Goal: Task Accomplishment & Management: Manage account settings

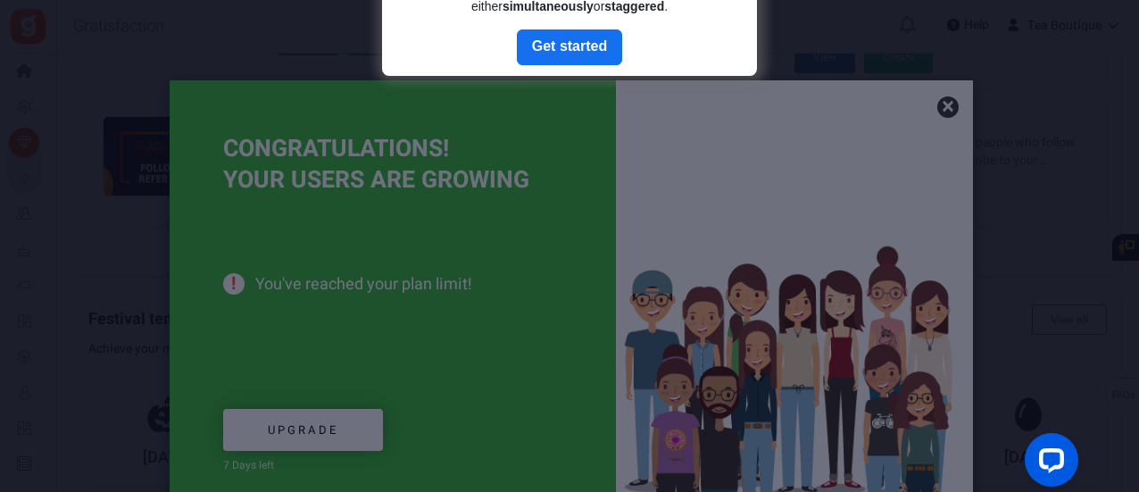
click at [946, 103] on div at bounding box center [569, 246] width 1139 height 492
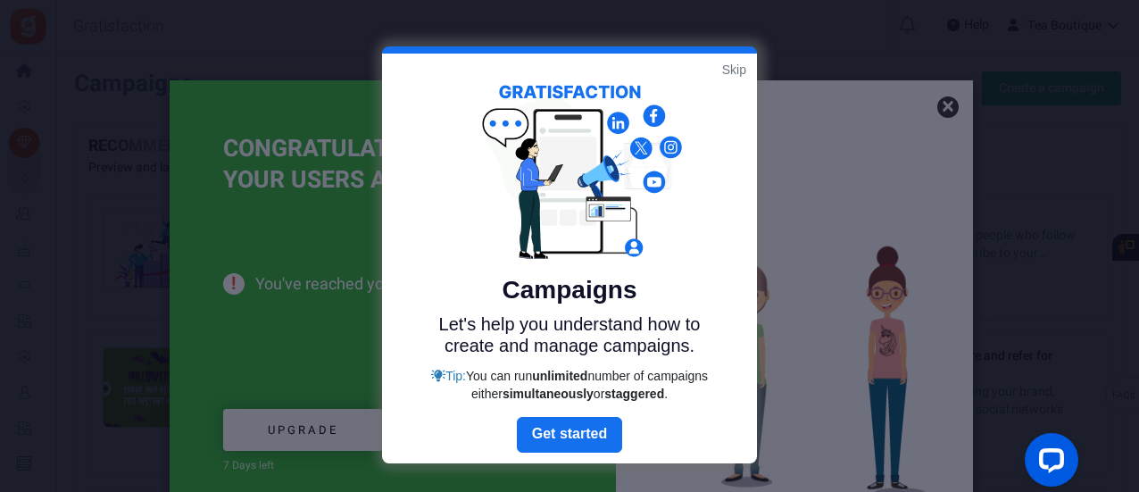
click at [736, 75] on link "Skip" at bounding box center [734, 70] width 24 height 18
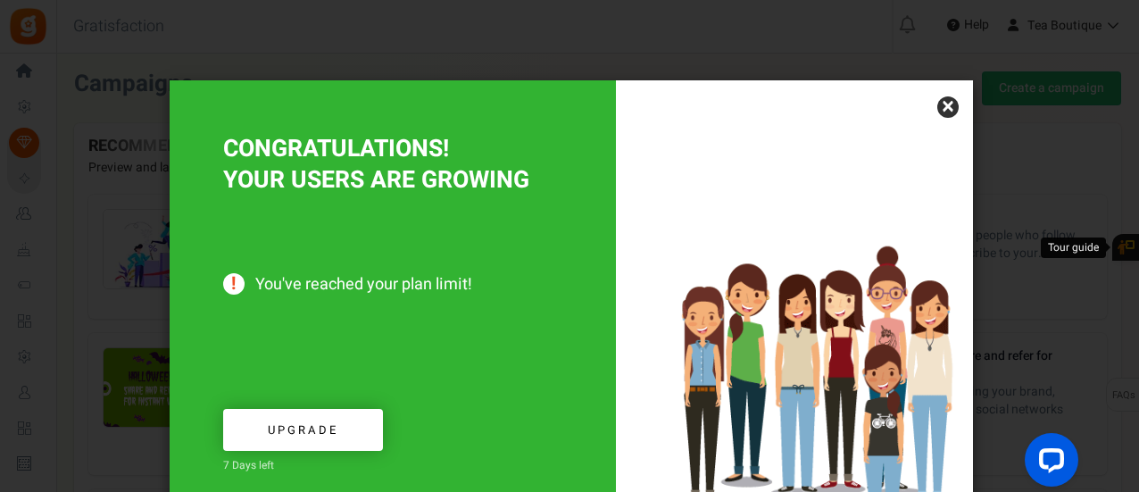
click at [958, 109] on div at bounding box center [794, 303] width 357 height 446
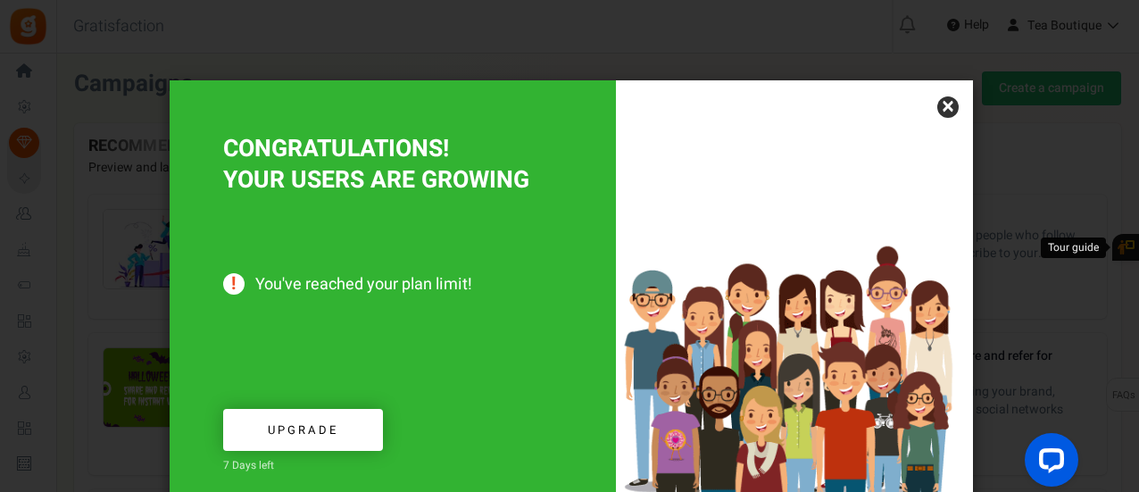
click at [947, 110] on link "×" at bounding box center [947, 106] width 21 height 21
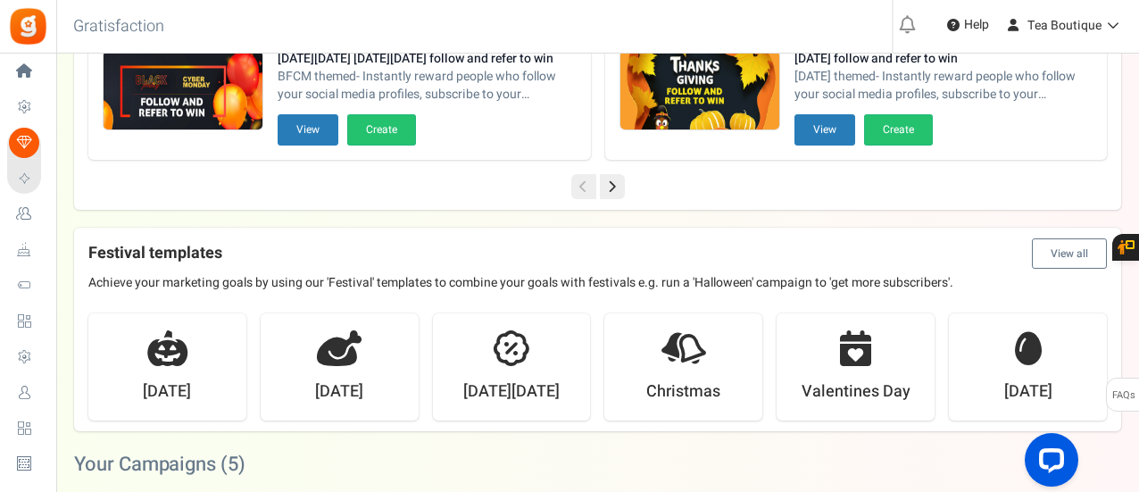
scroll to position [466, 0]
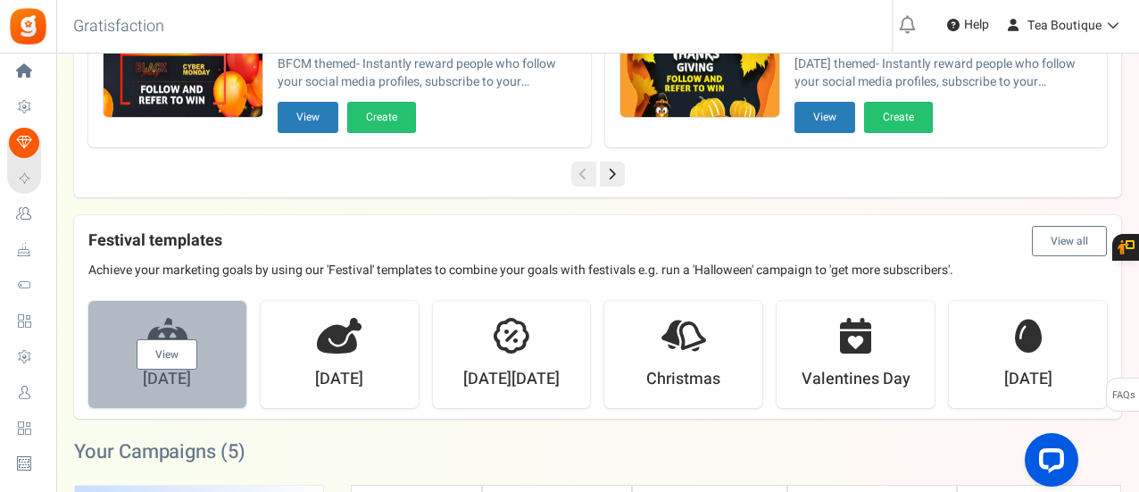
click at [160, 358] on link "View" at bounding box center [167, 354] width 61 height 30
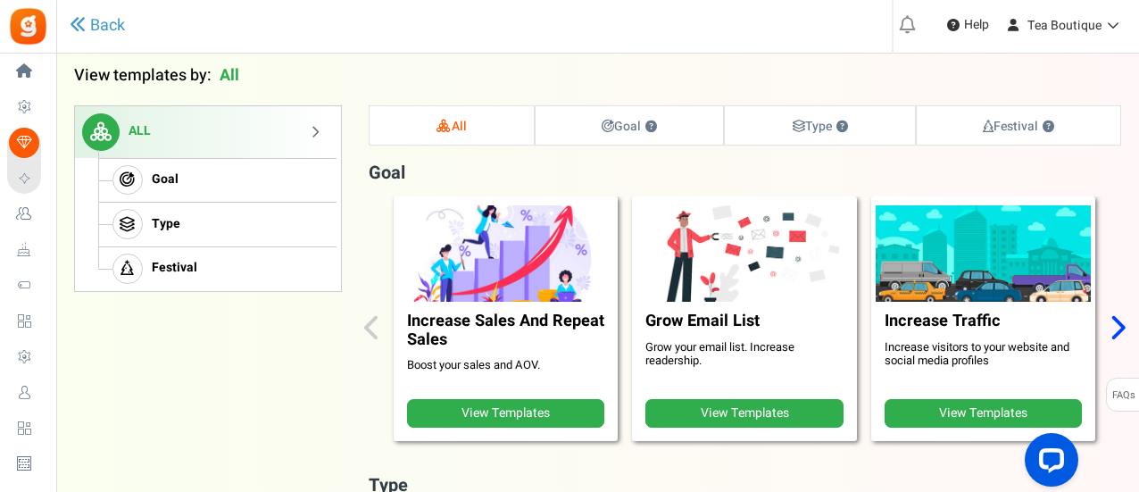
scroll to position [182, 0]
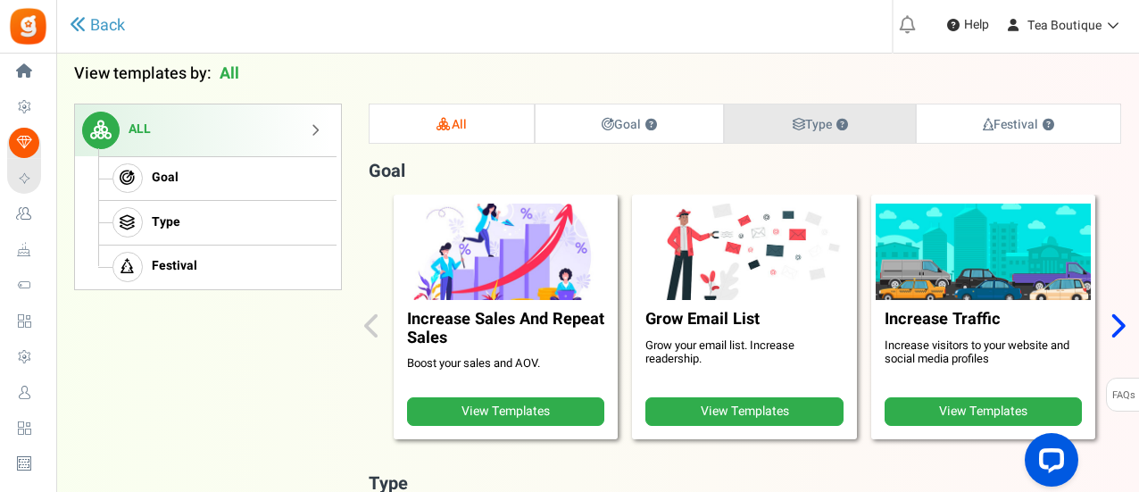
click at [803, 129] on strong "Type ?" at bounding box center [820, 124] width 57 height 19
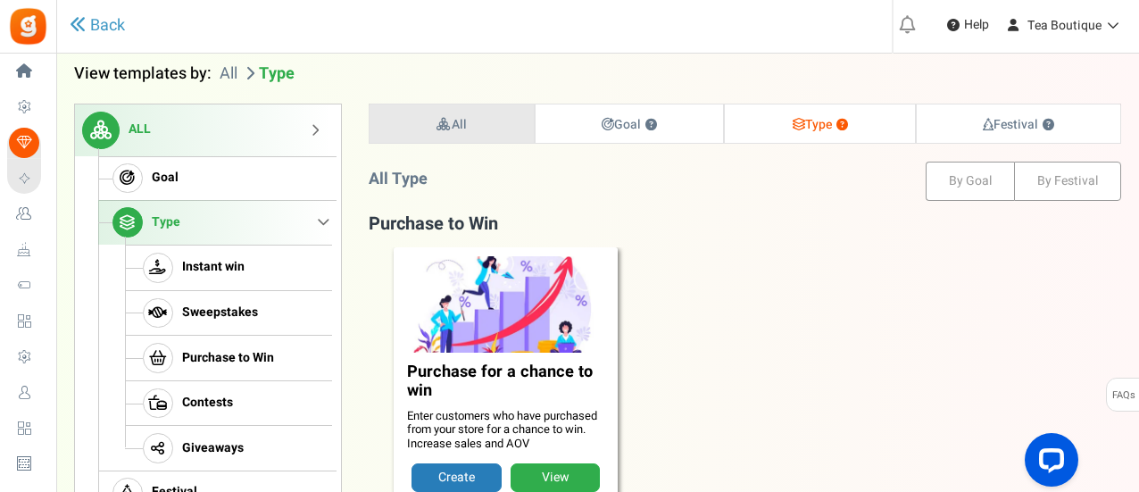
click at [471, 126] on link "All" at bounding box center [452, 123] width 164 height 38
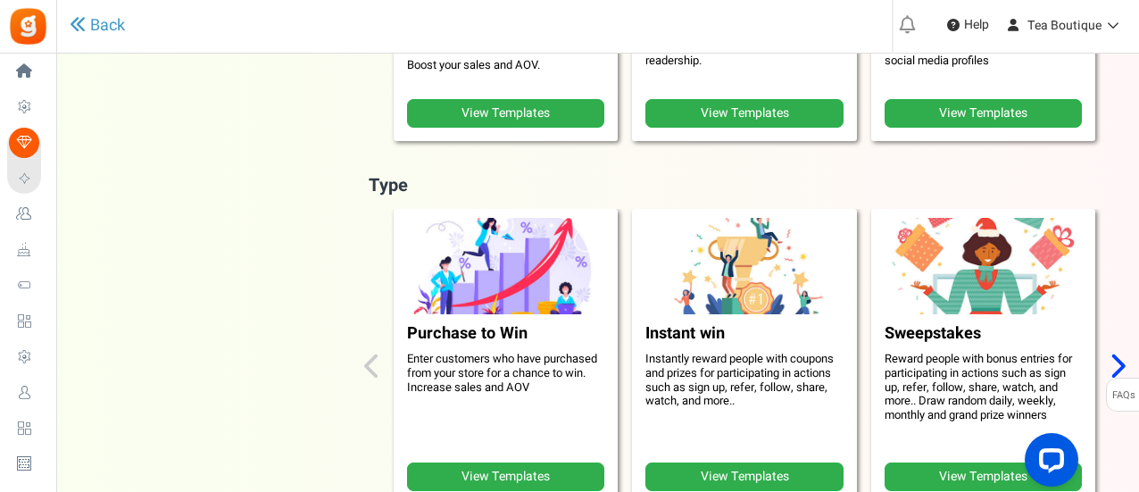
scroll to position [508, 0]
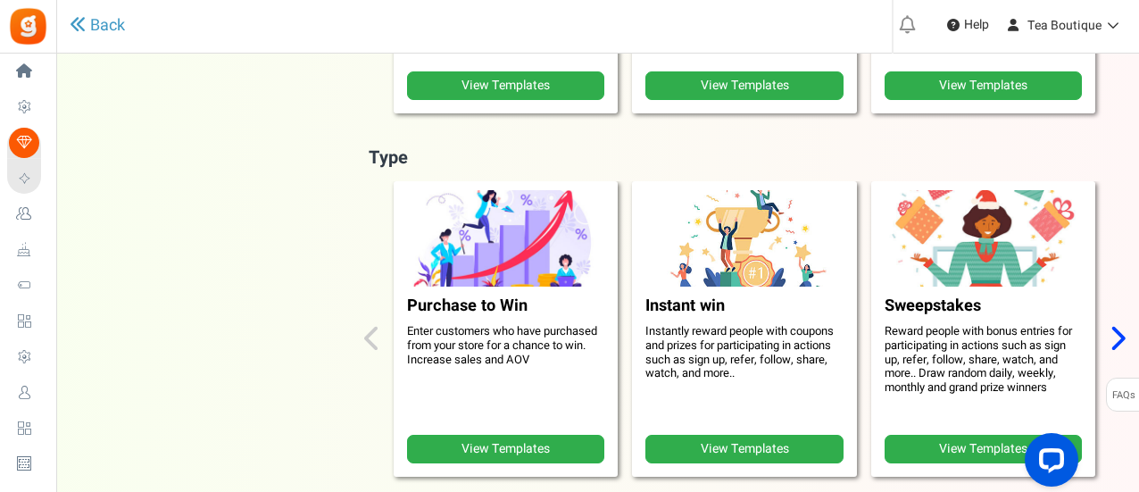
click at [773, 462] on link "View Templates" at bounding box center [744, 449] width 197 height 29
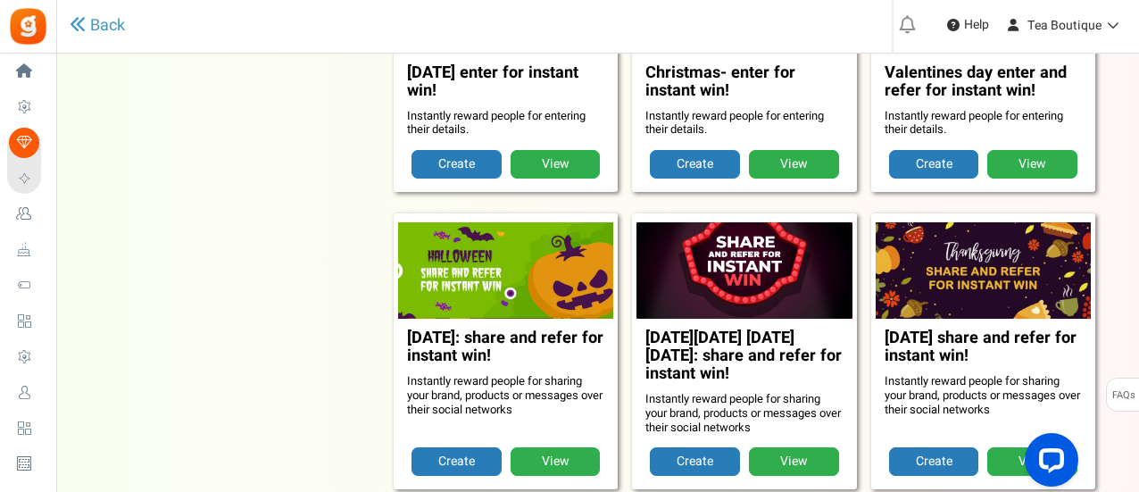
scroll to position [1447, 0]
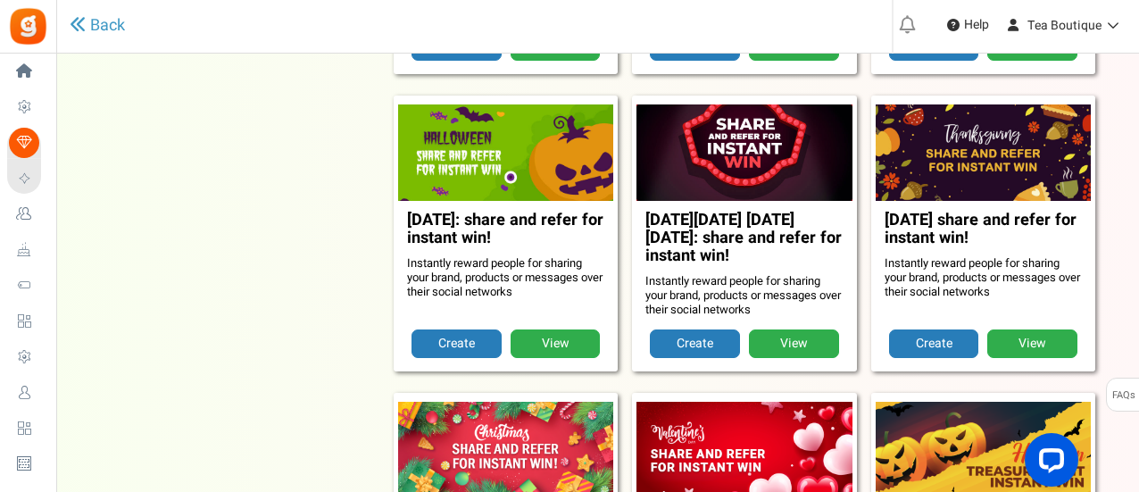
click at [570, 342] on link "View" at bounding box center [556, 343] width 90 height 29
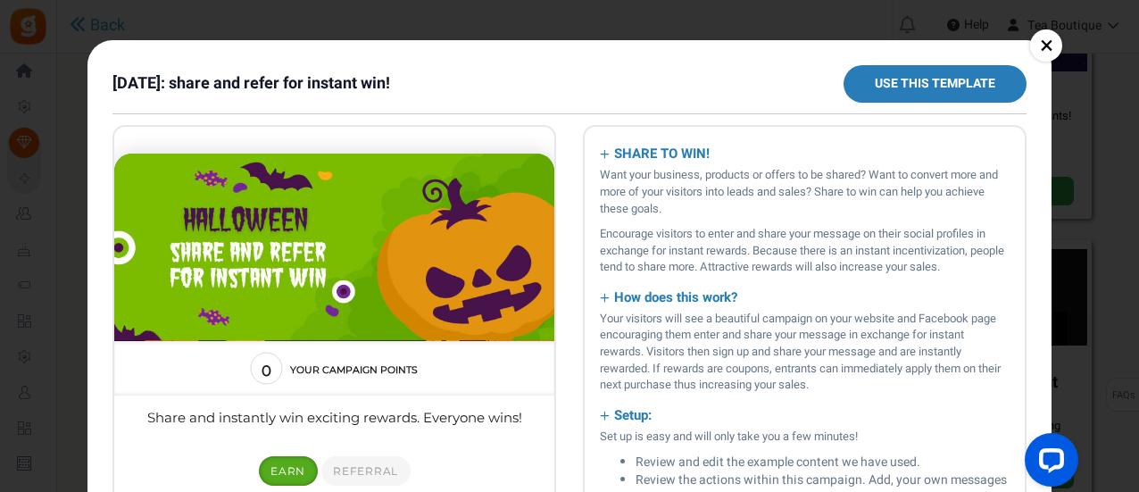
scroll to position [677, 0]
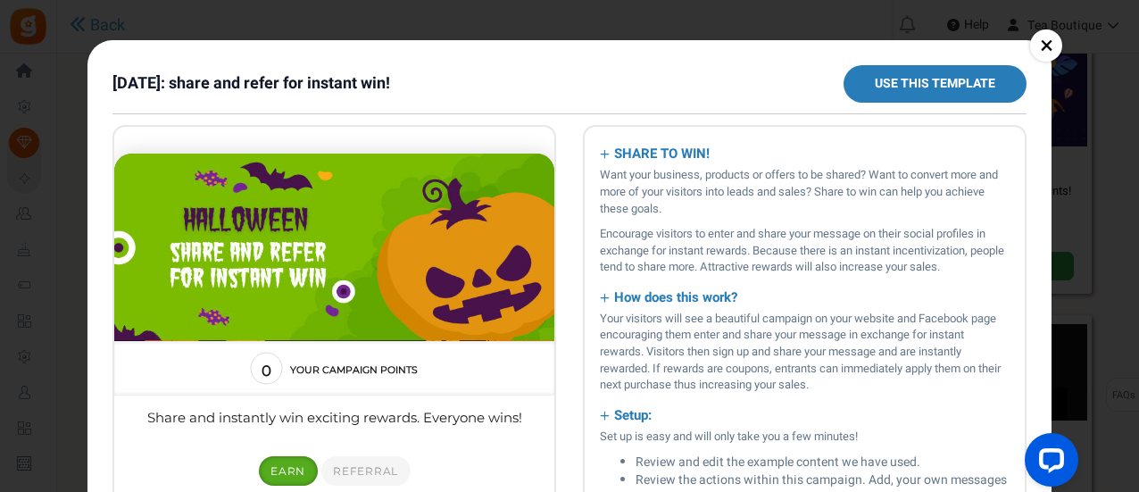
click at [1045, 44] on link "×" at bounding box center [1046, 45] width 32 height 32
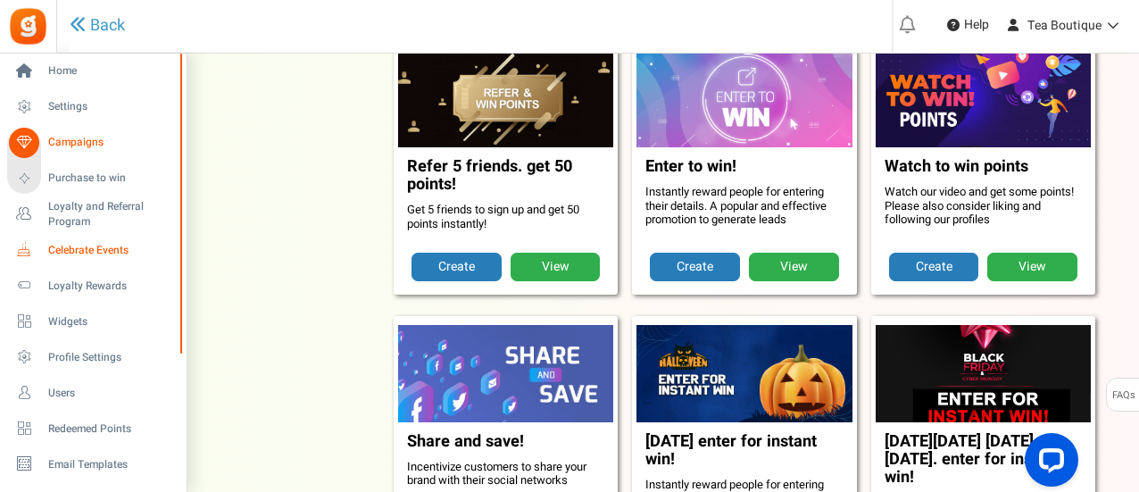
click at [104, 251] on span "Celebrate Events" at bounding box center [110, 250] width 125 height 15
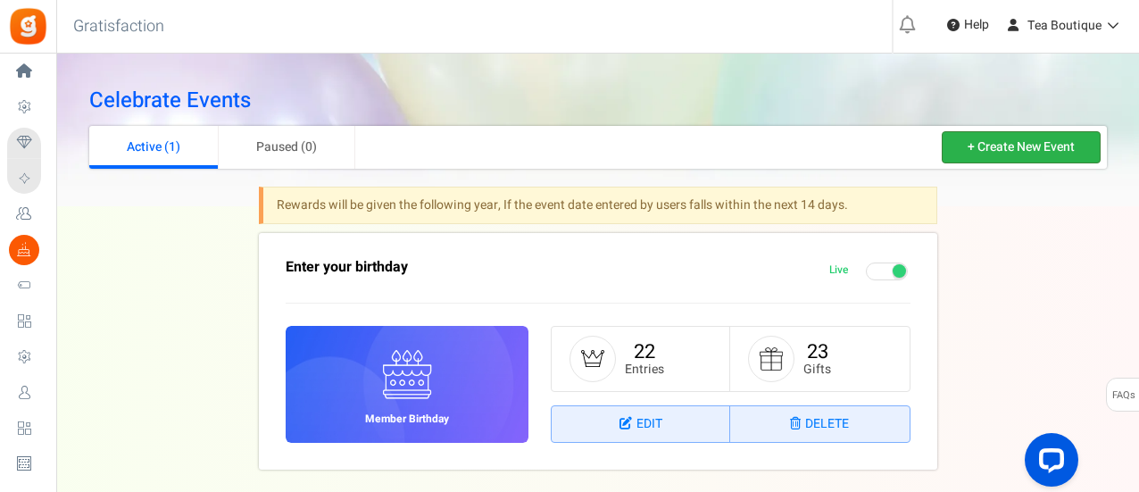
click at [1081, 142] on link "+ Create New Event" at bounding box center [1021, 147] width 159 height 32
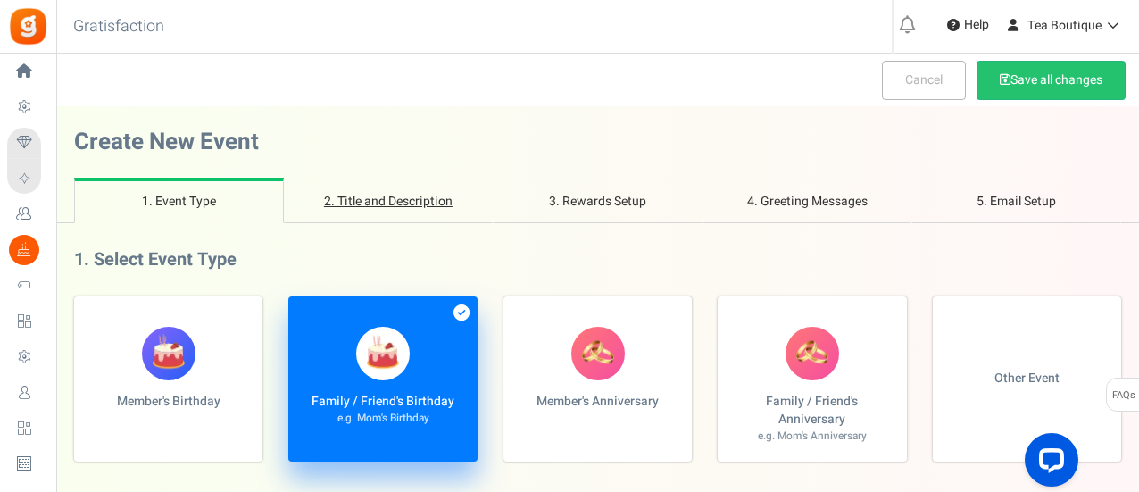
click at [389, 201] on link "2. Title and Description" at bounding box center [389, 201] width 210 height 46
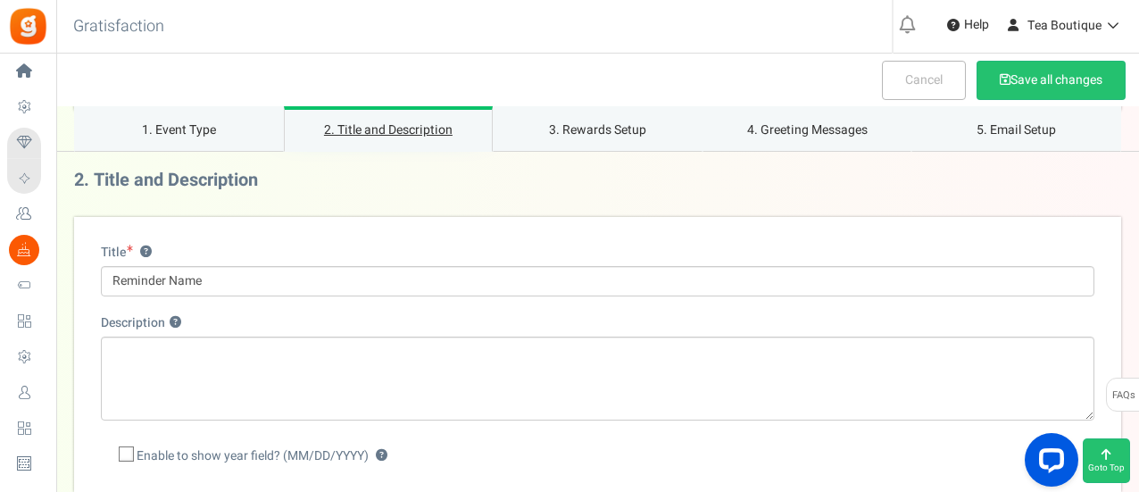
scroll to position [341, 0]
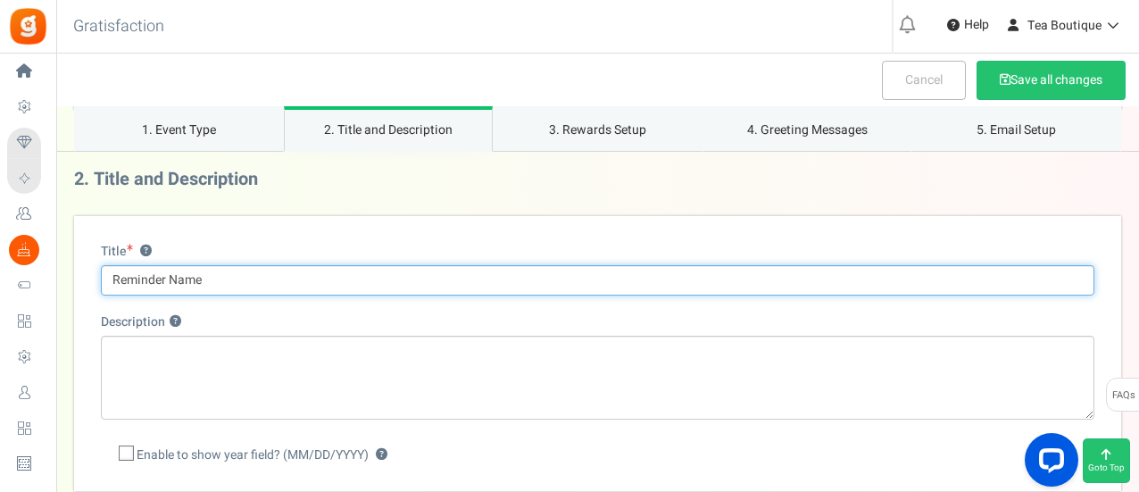
click at [262, 281] on input "Reminder Name" at bounding box center [598, 280] width 994 height 30
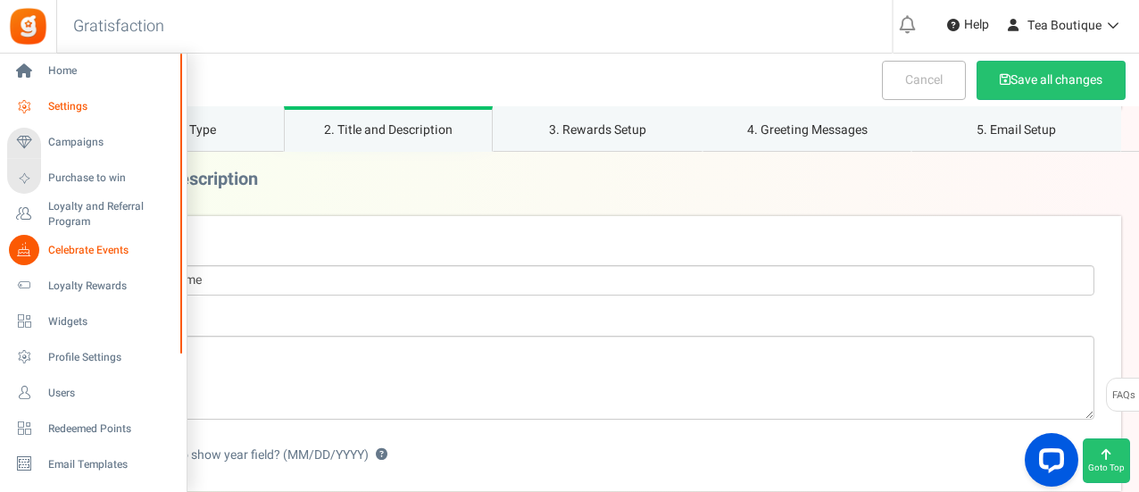
click at [57, 104] on span "Settings" at bounding box center [110, 106] width 125 height 15
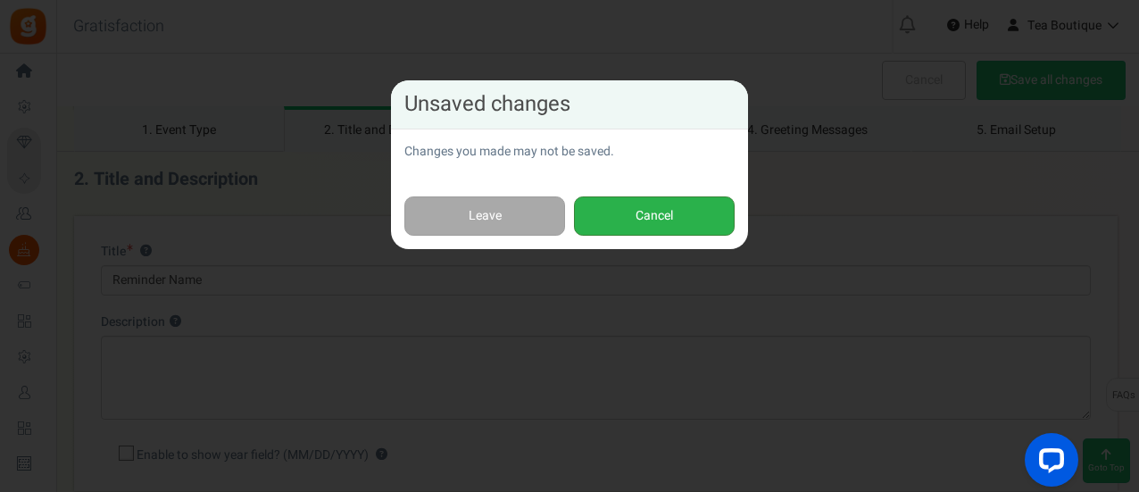
click at [641, 215] on button "Cancel" at bounding box center [654, 216] width 161 height 40
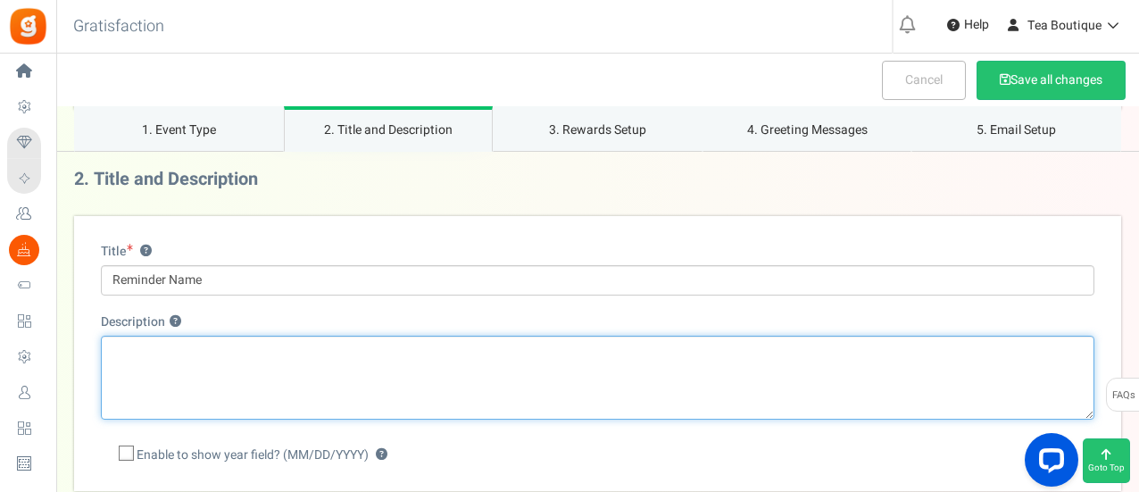
click at [248, 351] on textarea "Description ?" at bounding box center [598, 378] width 994 height 84
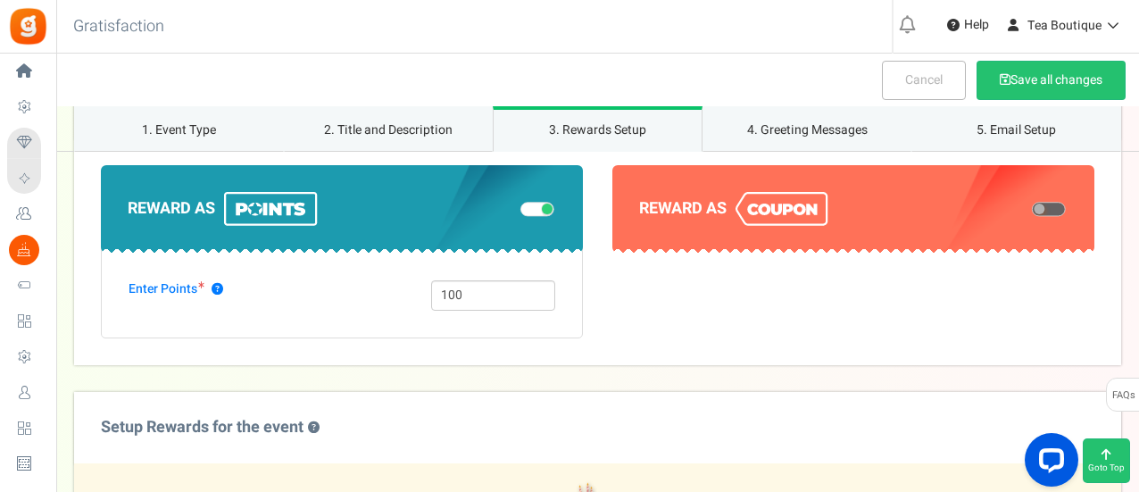
scroll to position [946, 0]
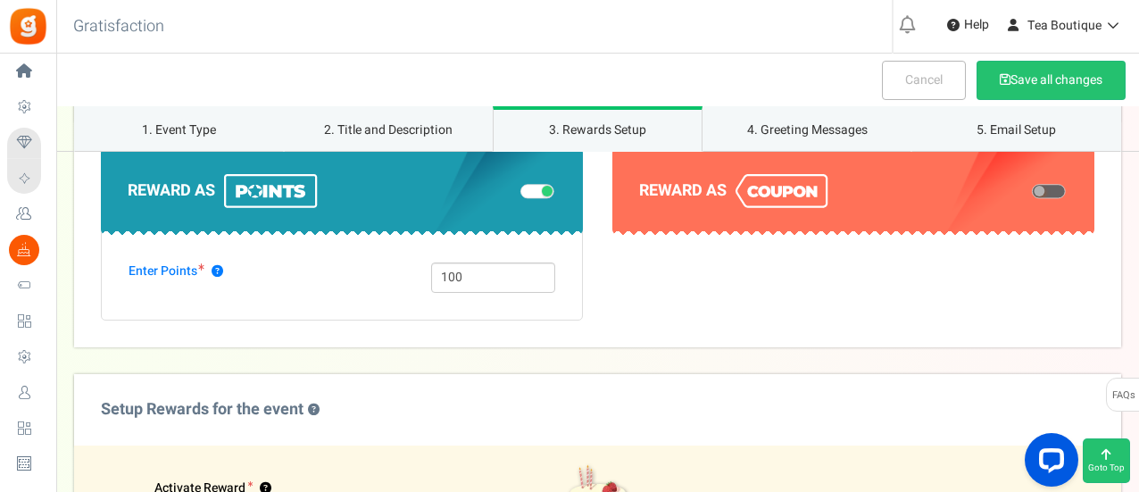
click at [826, 192] on img at bounding box center [782, 191] width 93 height 34
click at [1059, 190] on span at bounding box center [1049, 192] width 34 height 14
click at [1032, 190] on input "checkbox" at bounding box center [1032, 191] width 0 height 9
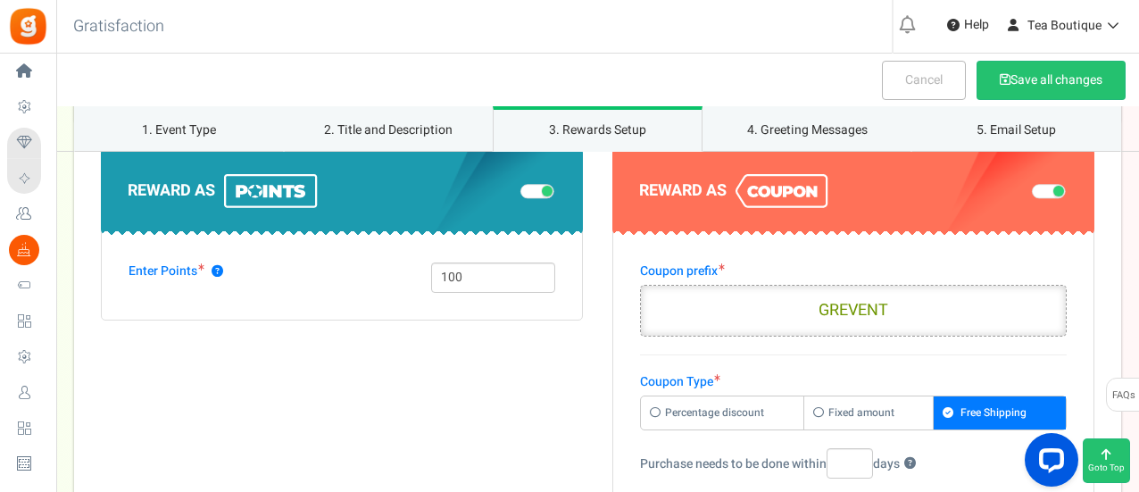
click at [707, 310] on input "GREVENT" at bounding box center [853, 311] width 427 height 52
click at [902, 301] on input "GREVENT" at bounding box center [853, 311] width 427 height 52
type input "G"
type input "HALLO-WEEN"
click at [759, 405] on label "Percentage discount" at bounding box center [722, 412] width 163 height 33
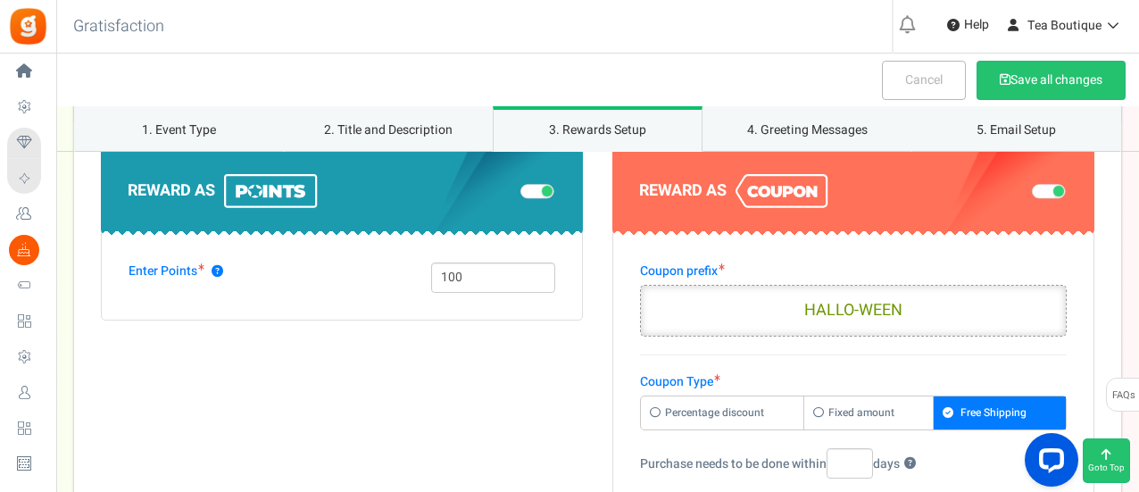
click at [653, 405] on input "Percentage discount" at bounding box center [647, 406] width 12 height 12
radio input "true"
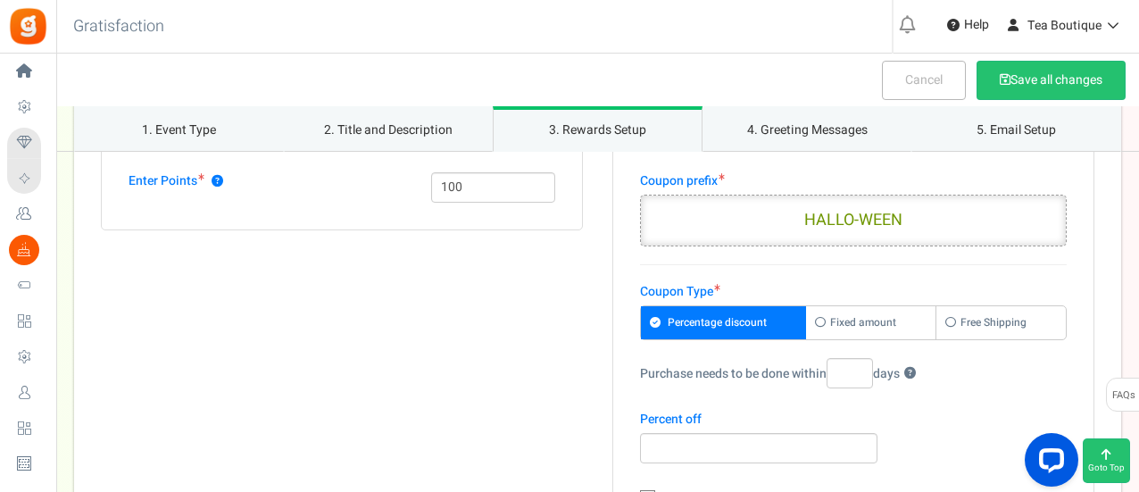
scroll to position [1059, 0]
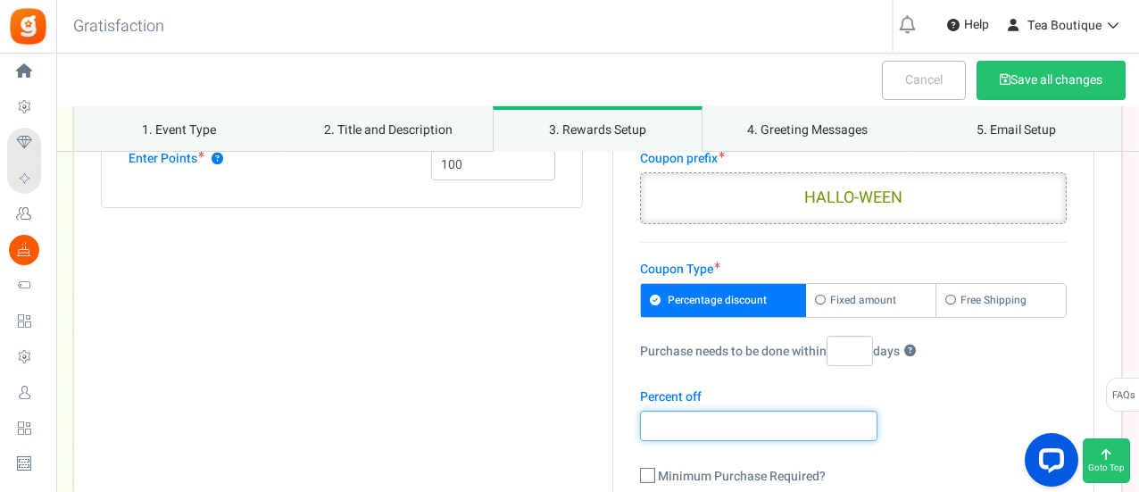
click at [680, 432] on input "number" at bounding box center [758, 426] width 237 height 30
type input "15"
click at [857, 346] on input "Purchase needs to be done within days ?" at bounding box center [850, 351] width 46 height 30
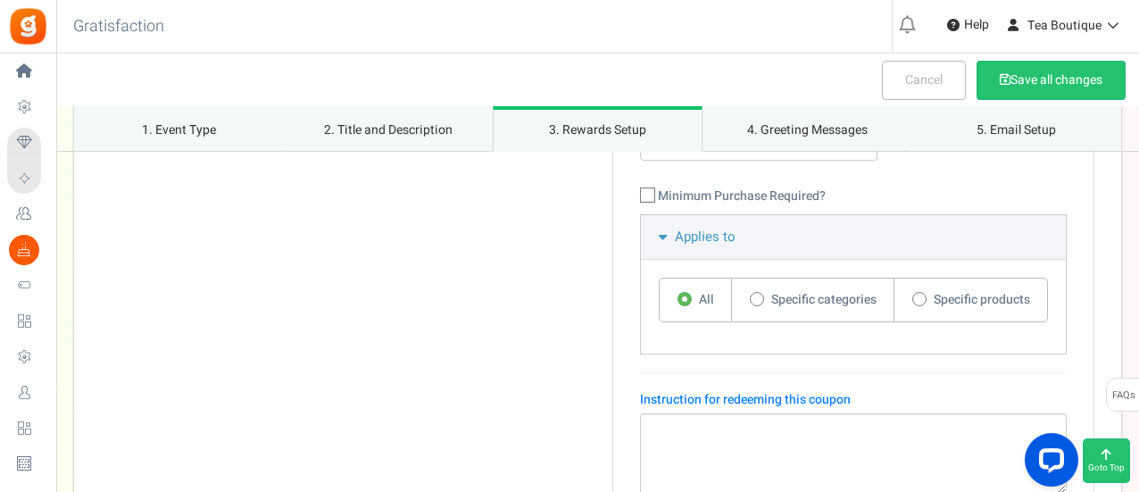
scroll to position [1378, 0]
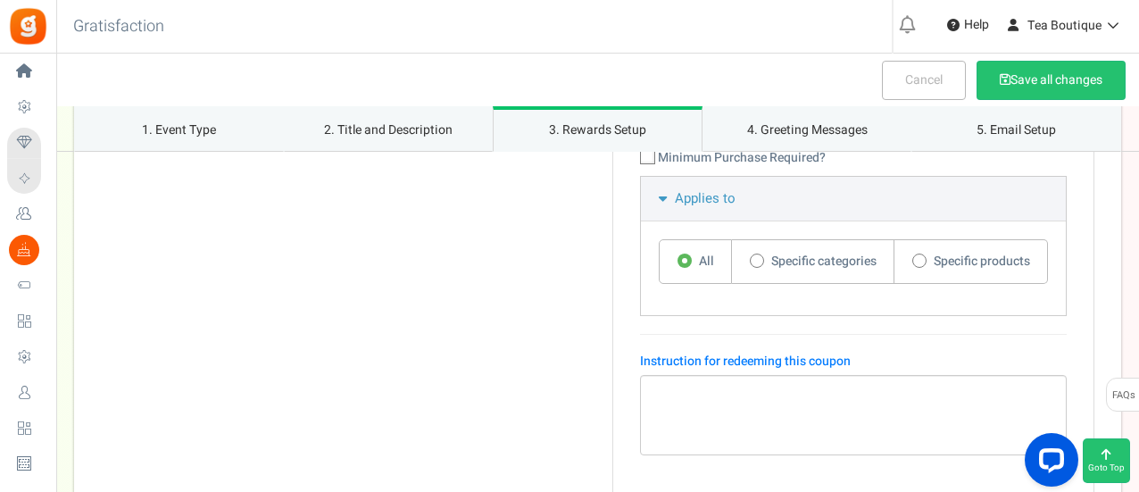
type input "15"
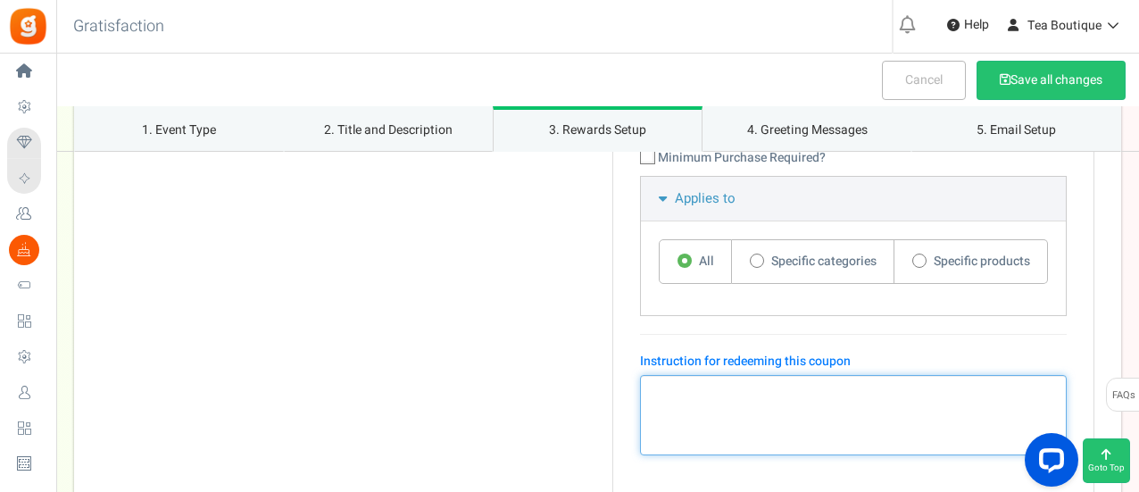
click at [712, 413] on textarea at bounding box center [853, 415] width 427 height 80
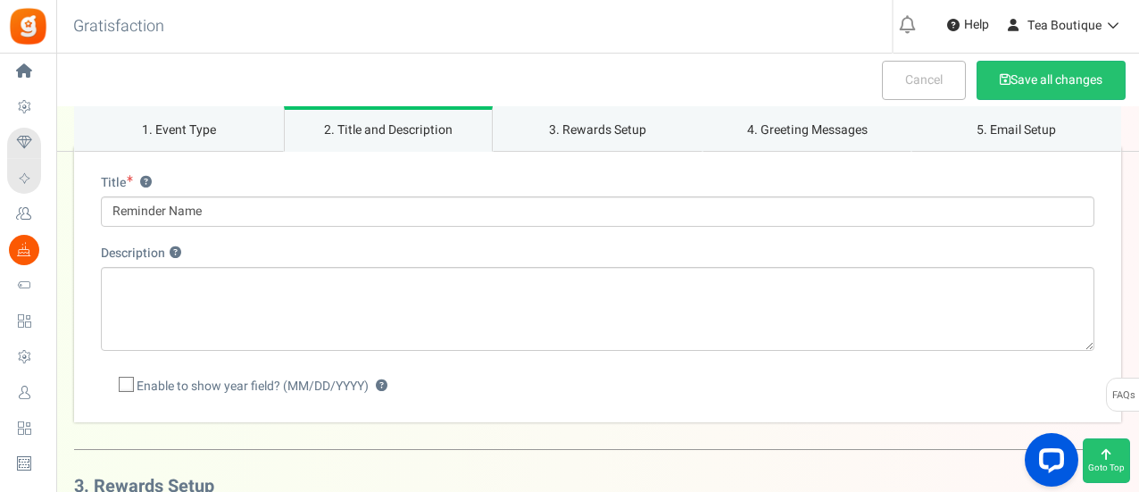
scroll to position [362, 0]
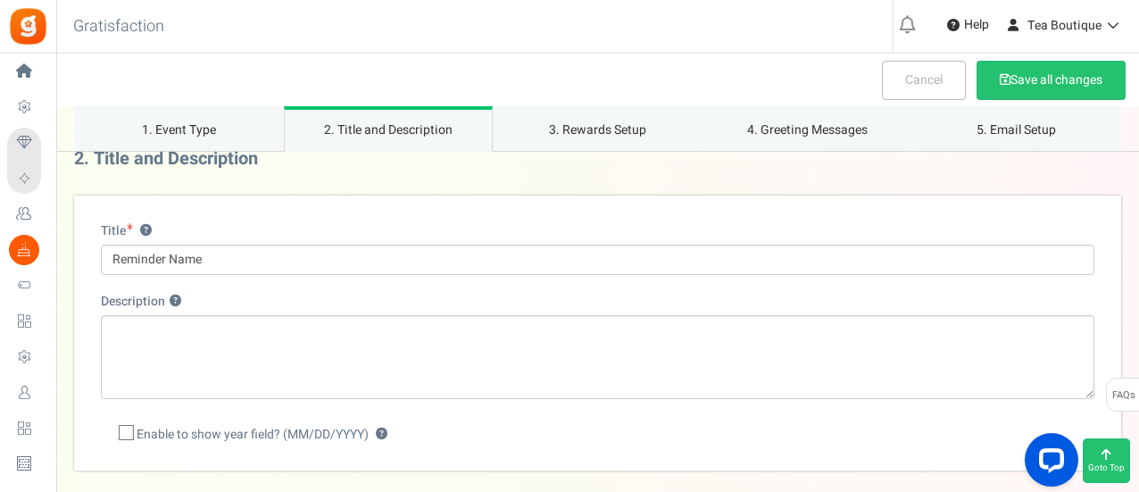
type textarea "ENTER CODE WORD TO RECEIVE 15 % OFF YOUR ORDER, THANK YOU"
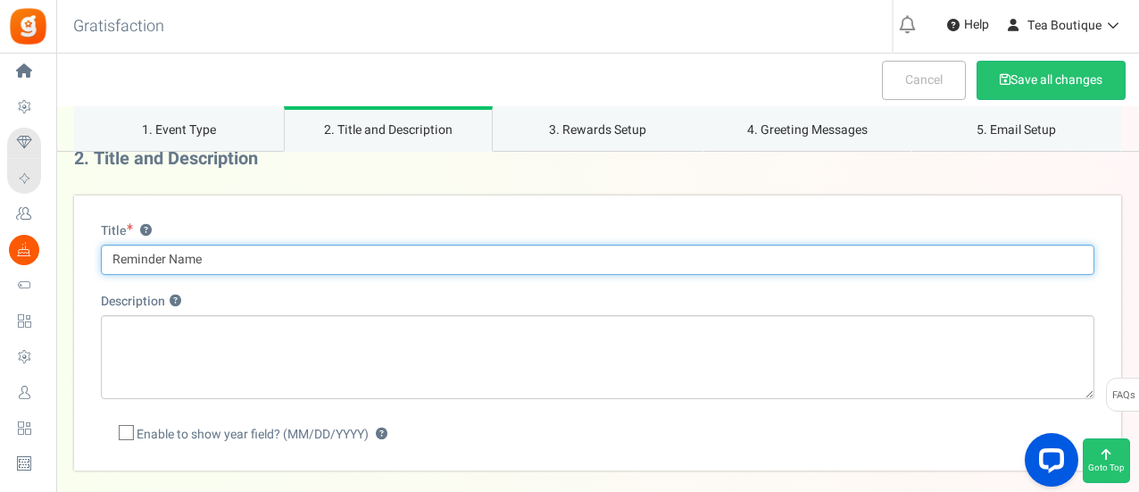
click at [661, 247] on input "Reminder Name" at bounding box center [598, 260] width 994 height 30
type input "R"
type input "HALLO-WEEN"
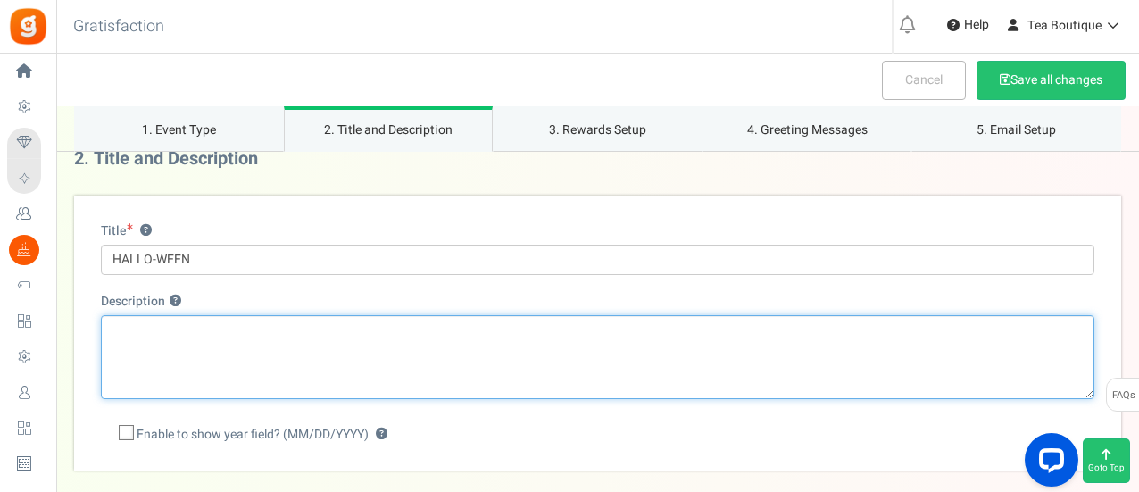
click at [628, 354] on textarea "Description ?" at bounding box center [598, 357] width 994 height 84
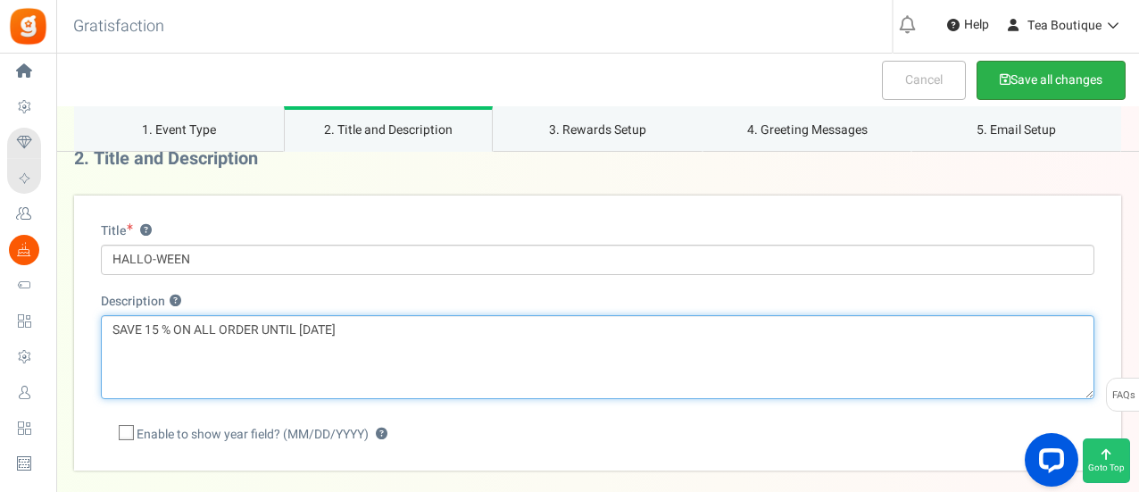
type textarea "SAVE 15 % ON ALL ORDER UNTIL [DATE]"
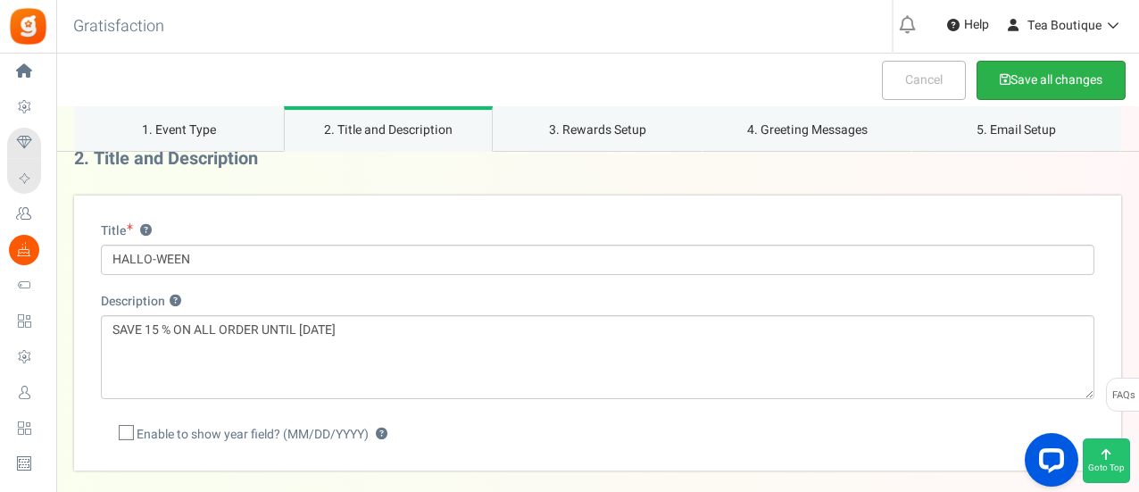
click at [1091, 78] on button "Save all changes" at bounding box center [1051, 80] width 149 height 39
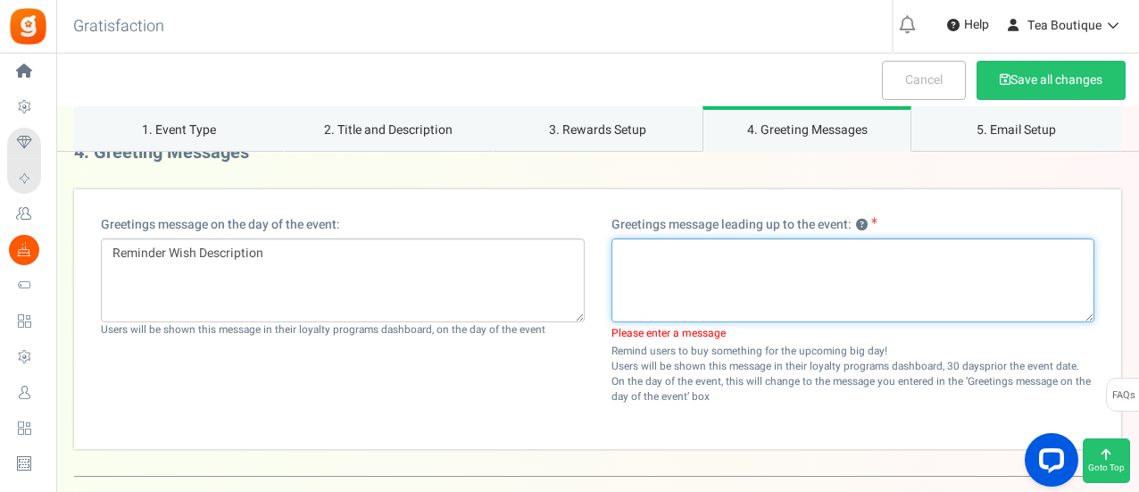
click at [658, 254] on textarea at bounding box center [854, 280] width 484 height 84
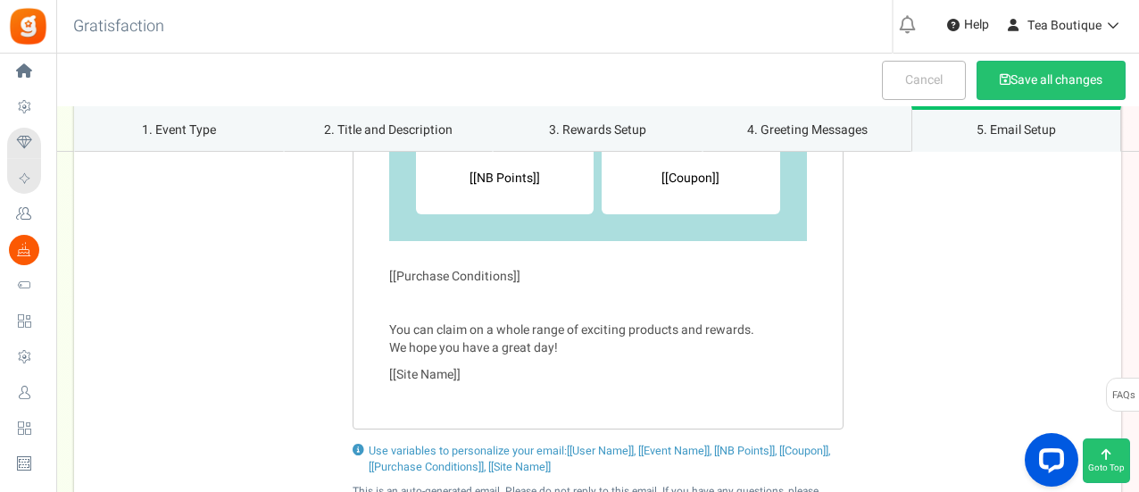
scroll to position [3054, 0]
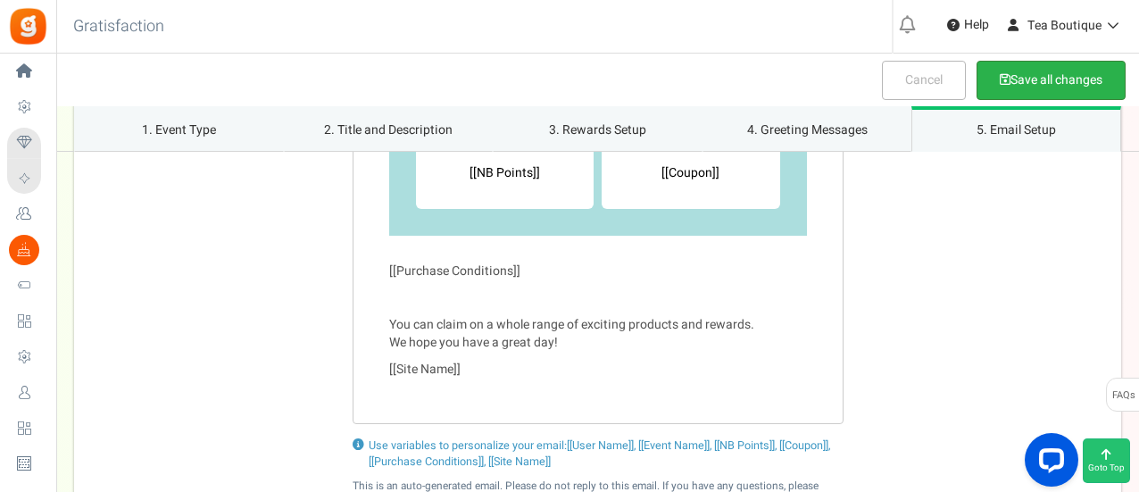
type textarea "THANK YOU FOR SUPPORTING LOCAL, CHRISTMAS GIFT SETS ARE TO BE RELEASED THIS WEE…"
click at [1086, 79] on button "Save all changes" at bounding box center [1051, 80] width 149 height 39
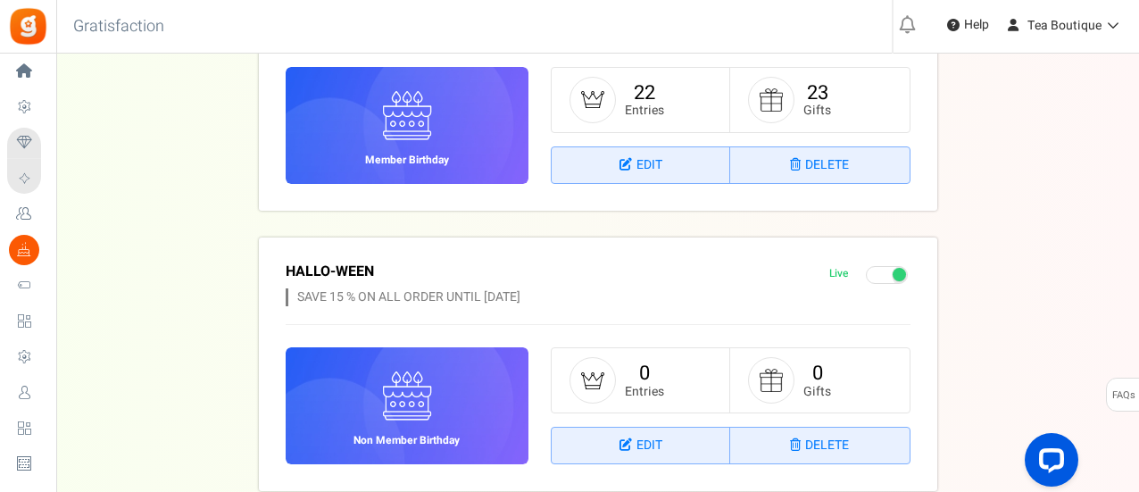
scroll to position [268, 0]
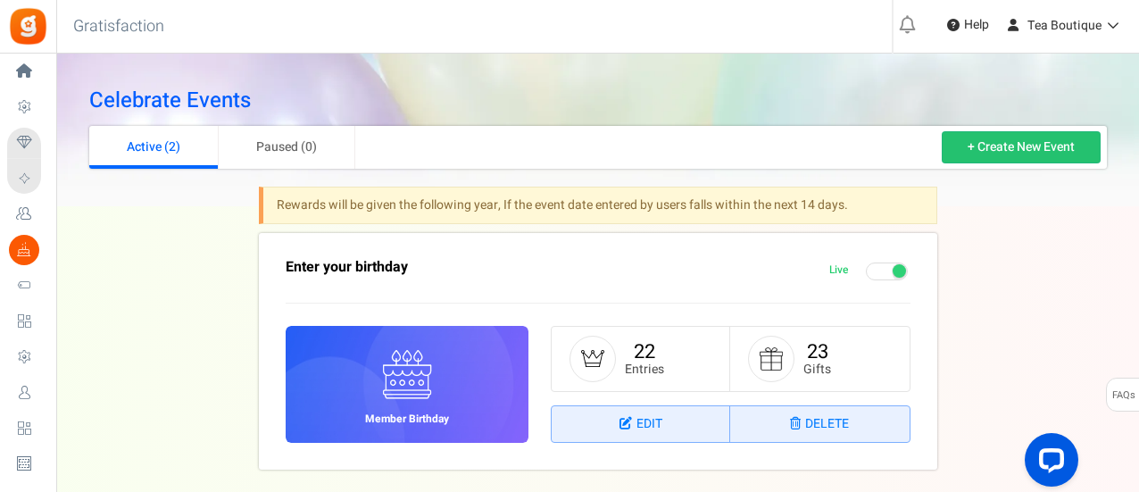
drag, startPoint x: 1136, startPoint y: 150, endPoint x: 1141, endPoint y: 191, distance: 41.4
click at [1139, 254] on html "Install now Back to Home Back to program setup Home Settings Campaigns Purchase…" at bounding box center [569, 442] width 1139 height 884
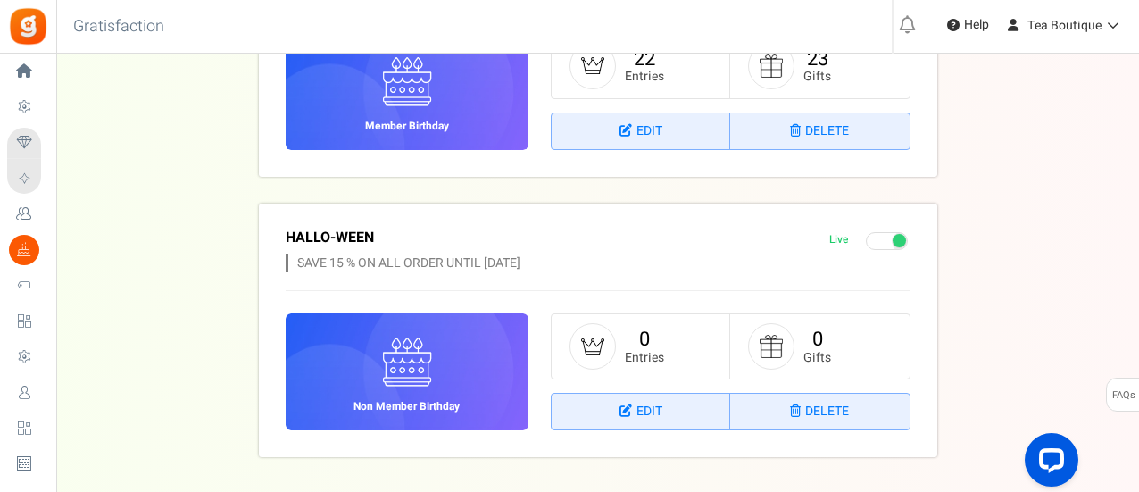
scroll to position [294, 0]
click at [893, 237] on span at bounding box center [899, 239] width 13 height 13
click at [829, 237] on input "Live Paused" at bounding box center [829, 241] width 0 height 12
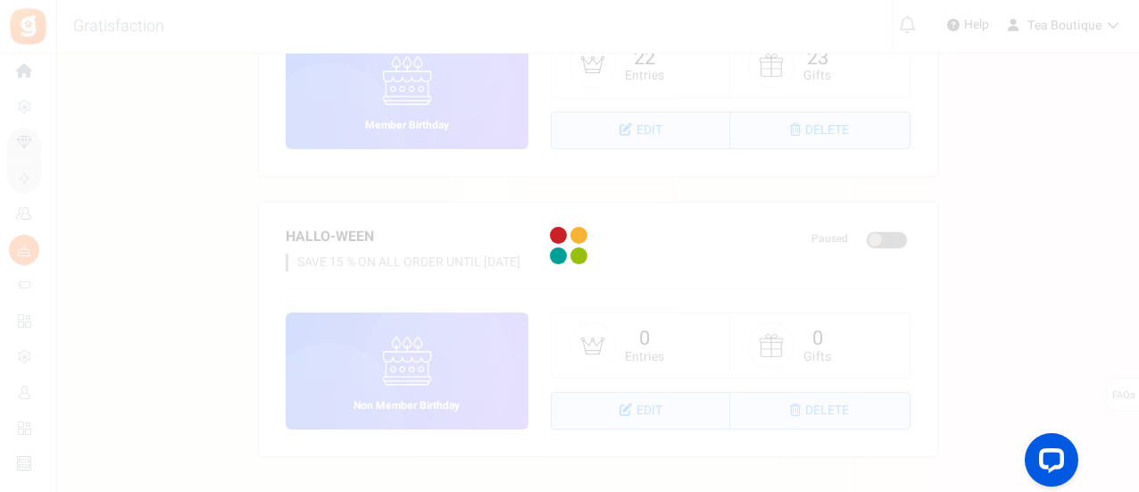
scroll to position [32, 0]
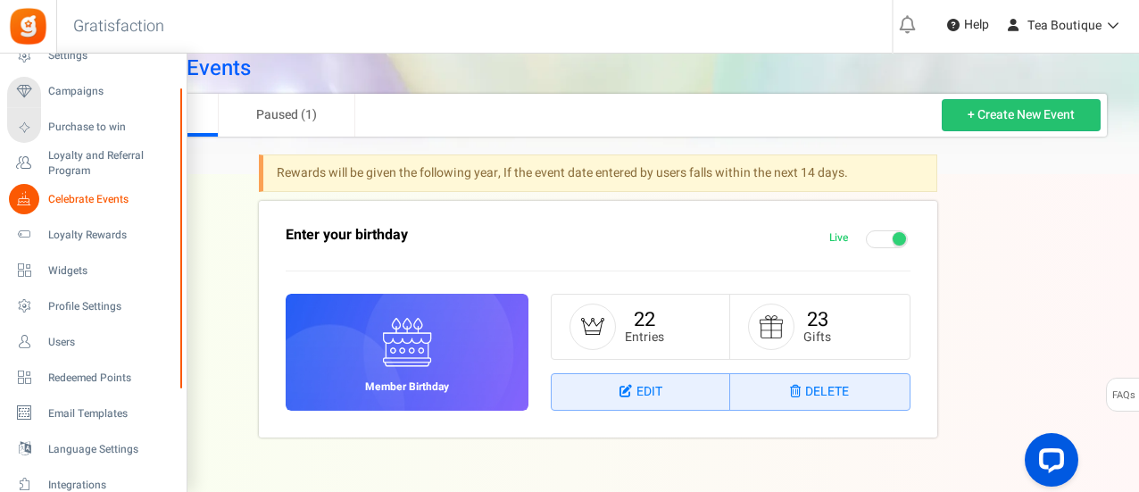
click at [192, 371] on div "Home Settings Campaigns Purchase to win Loyalty and Referral Program New Celebr…" at bounding box center [569, 296] width 1139 height 550
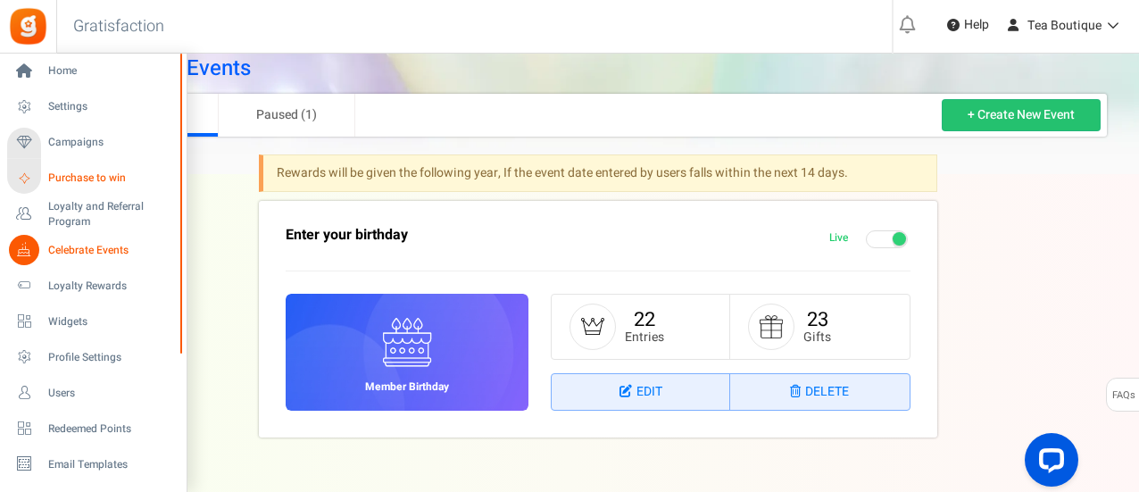
click at [93, 181] on span "Purchase to win" at bounding box center [110, 178] width 125 height 15
click at [96, 177] on span "Purchase to win" at bounding box center [110, 178] width 125 height 15
click at [71, 108] on span "Settings" at bounding box center [110, 106] width 125 height 15
click at [54, 71] on span "Home" at bounding box center [110, 70] width 125 height 15
click at [52, 67] on span "Home" at bounding box center [110, 70] width 125 height 15
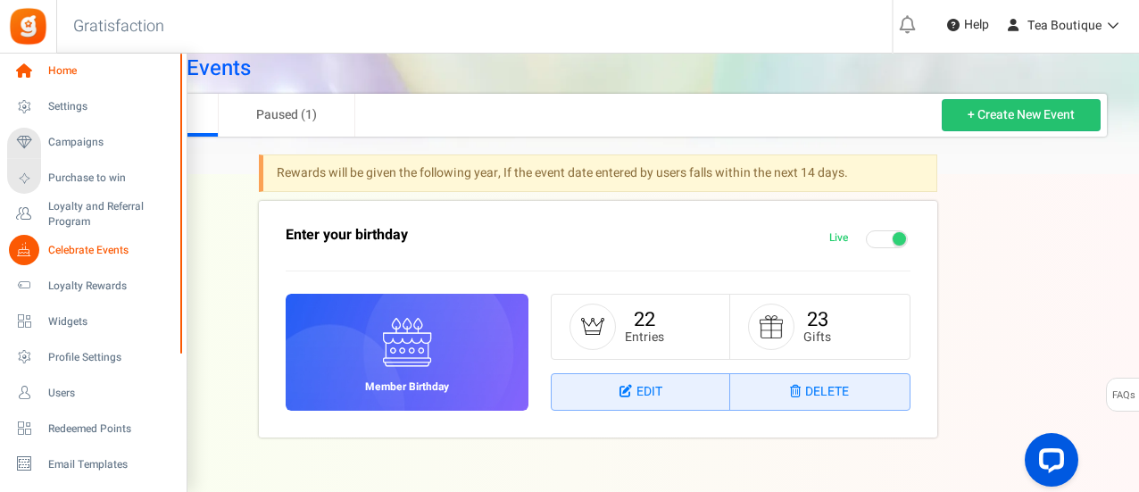
click at [52, 67] on span "Home" at bounding box center [110, 70] width 125 height 15
click at [51, 69] on span "Home" at bounding box center [110, 70] width 125 height 15
click at [50, 71] on span "Home" at bounding box center [110, 70] width 125 height 15
click at [23, 74] on icon at bounding box center [24, 71] width 30 height 30
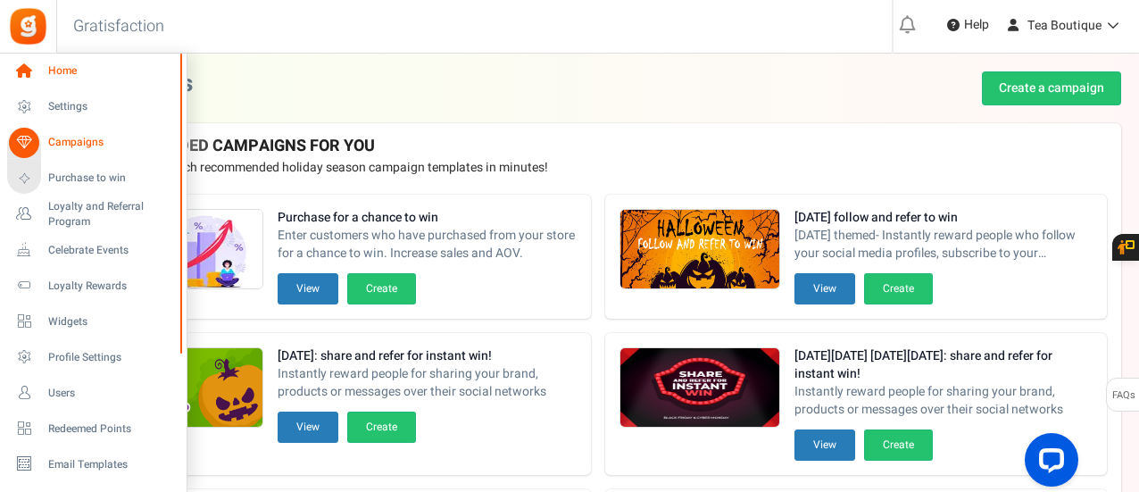
click at [72, 70] on span "Home" at bounding box center [110, 70] width 125 height 15
click at [72, 72] on span "Home" at bounding box center [110, 70] width 125 height 15
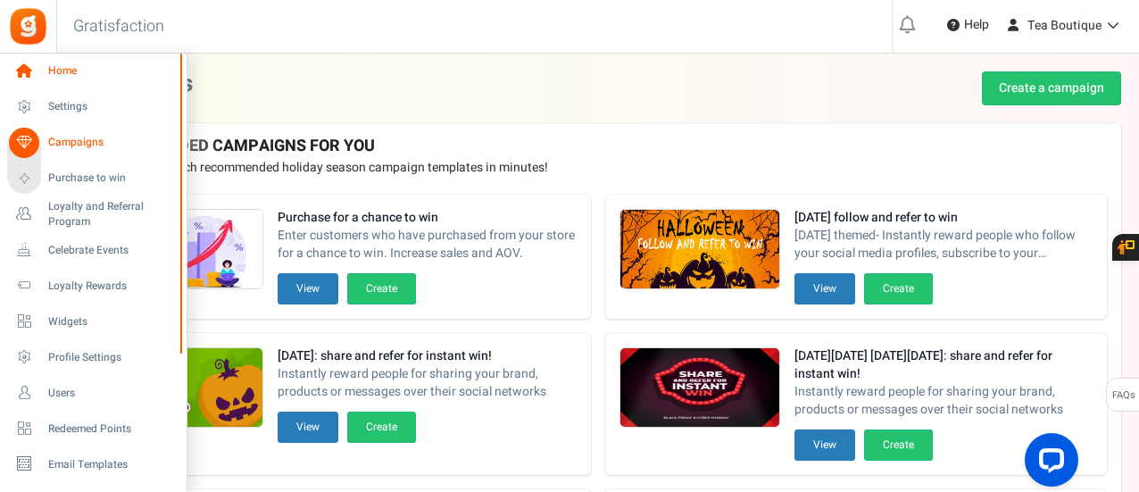
click at [72, 72] on span "Home" at bounding box center [110, 70] width 125 height 15
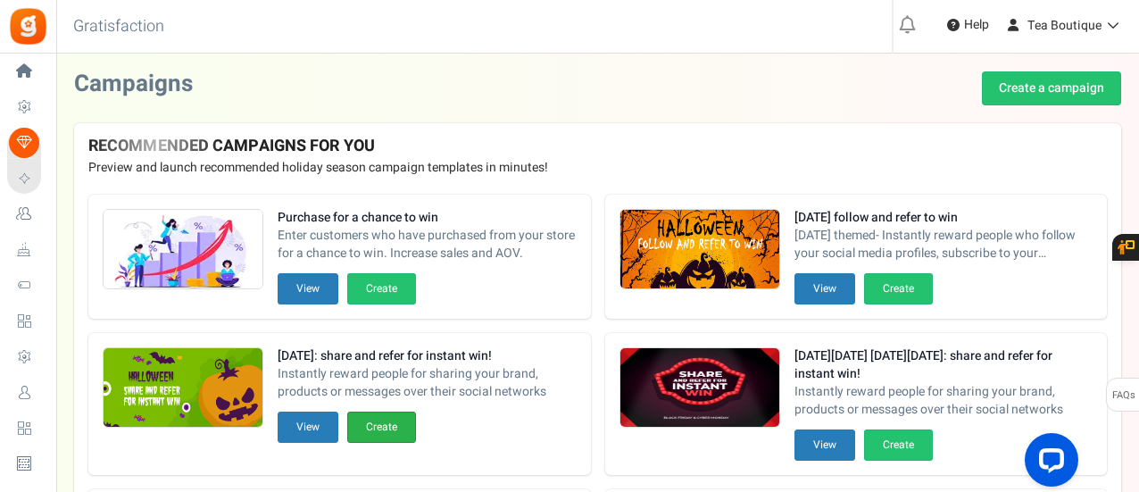
click at [398, 428] on button "Create" at bounding box center [381, 427] width 69 height 31
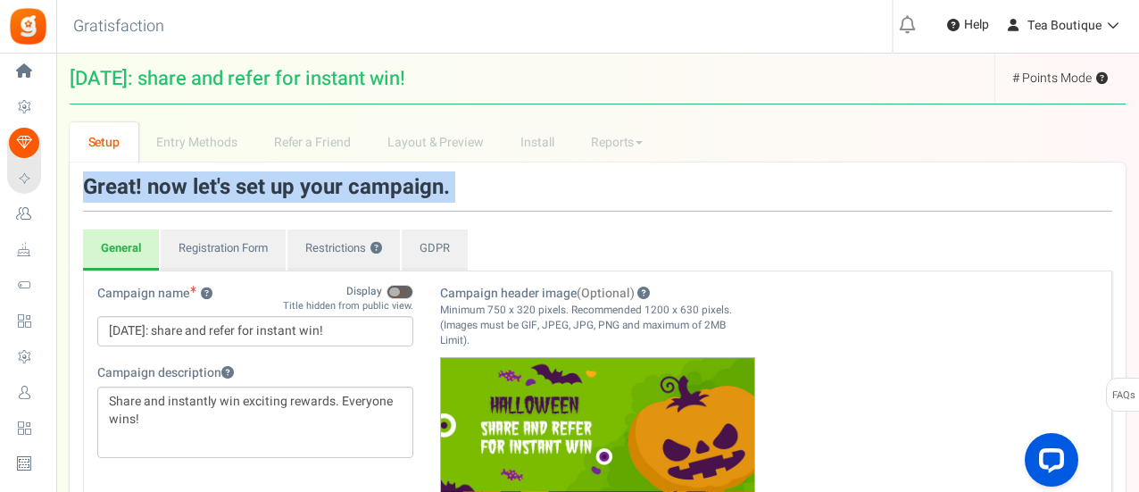
drag, startPoint x: 1137, startPoint y: 137, endPoint x: 1142, endPoint y: 165, distance: 28.0
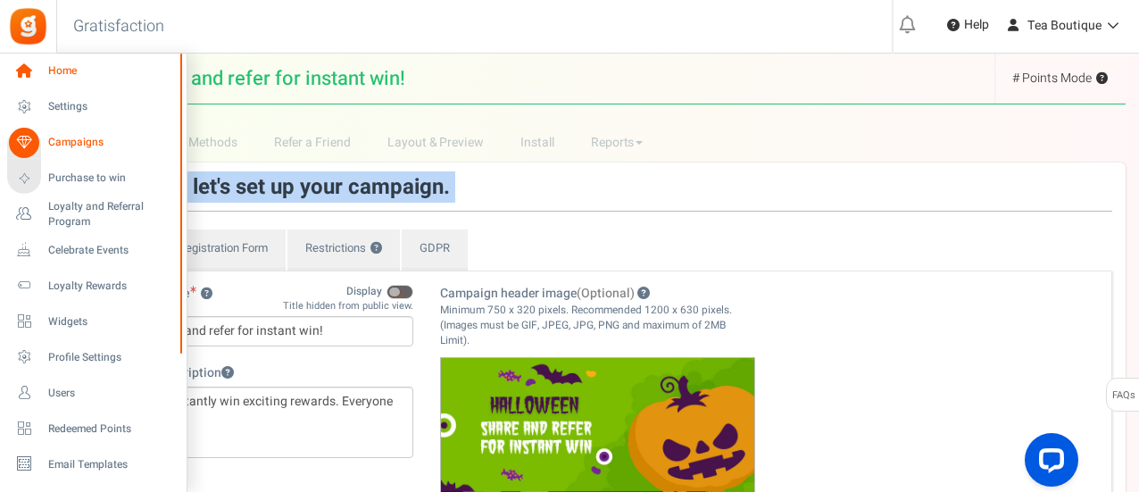
click at [27, 76] on icon at bounding box center [24, 71] width 30 height 30
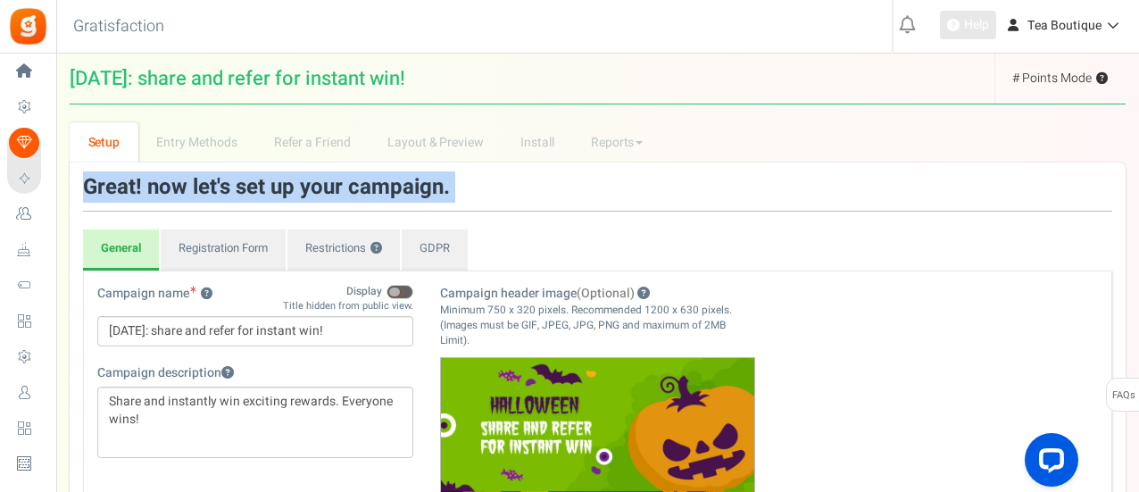
click at [988, 22] on span "Help" at bounding box center [974, 25] width 29 height 18
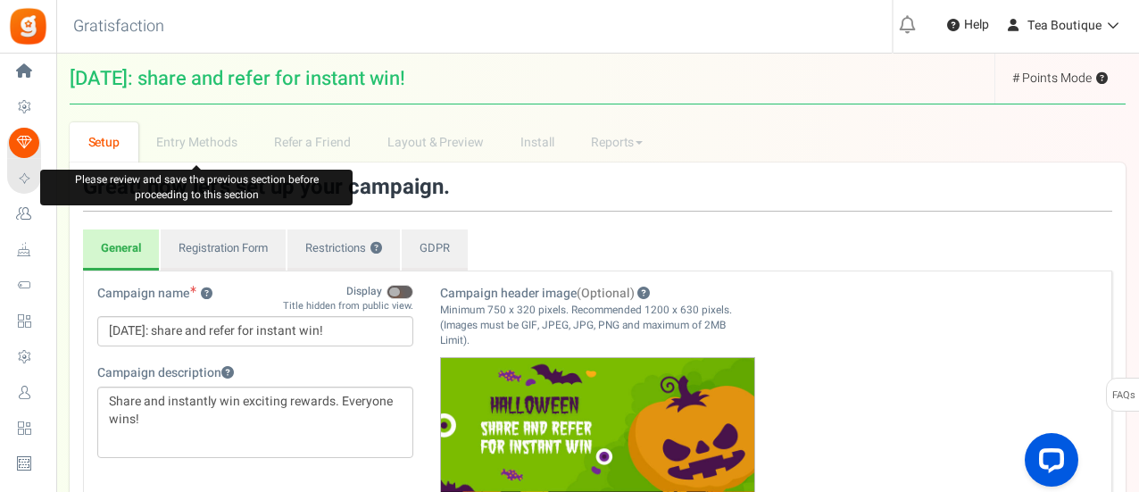
click at [211, 144] on li "Entry Methods" at bounding box center [196, 142] width 117 height 40
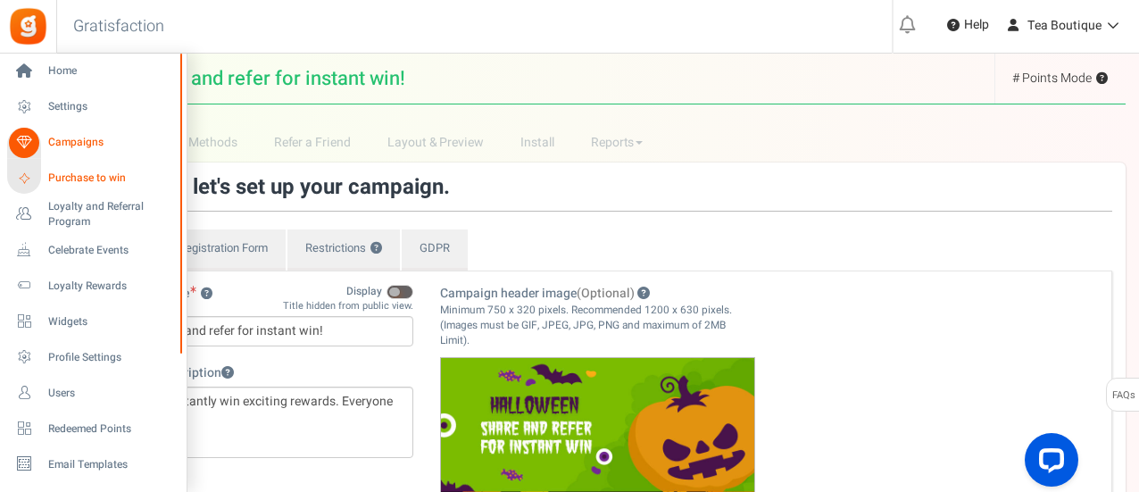
click at [93, 179] on span "Purchase to win" at bounding box center [110, 178] width 125 height 15
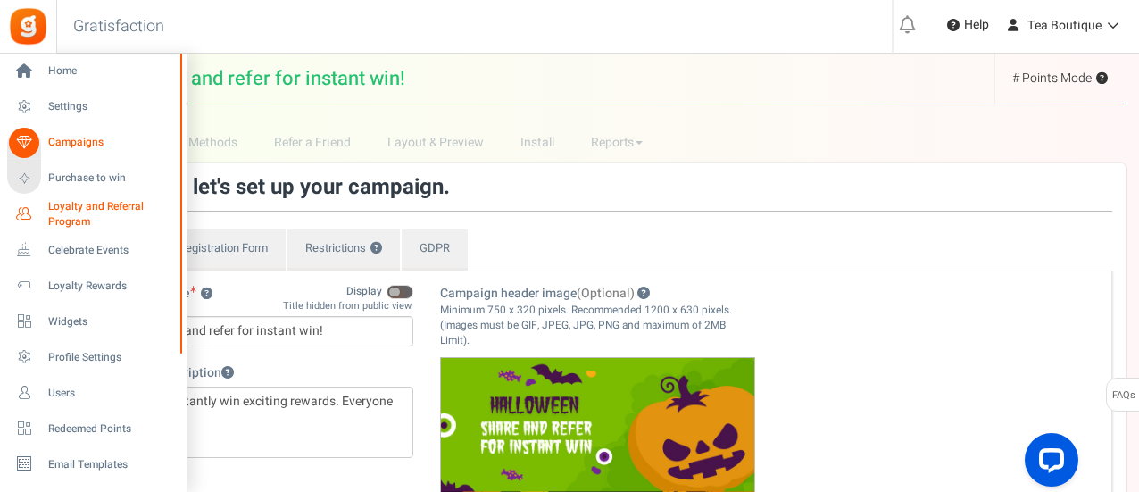
click at [98, 210] on span "Loyalty and Referral Program" at bounding box center [113, 214] width 130 height 30
click at [98, 203] on span "Loyalty and Referral Program" at bounding box center [113, 214] width 130 height 30
click at [75, 390] on span "Users" at bounding box center [110, 393] width 125 height 15
click at [63, 395] on span "Users" at bounding box center [110, 393] width 125 height 15
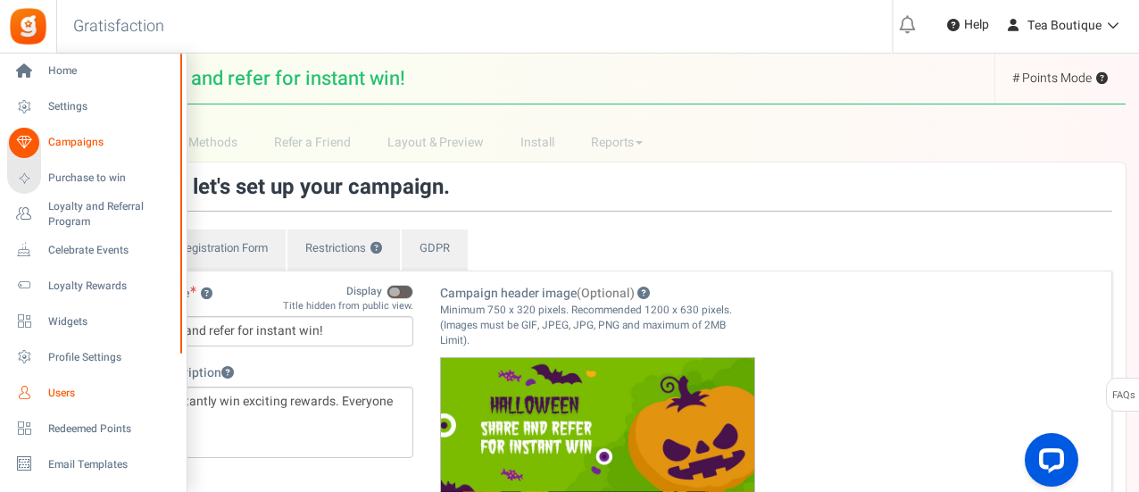
click at [63, 395] on span "Users" at bounding box center [110, 393] width 125 height 15
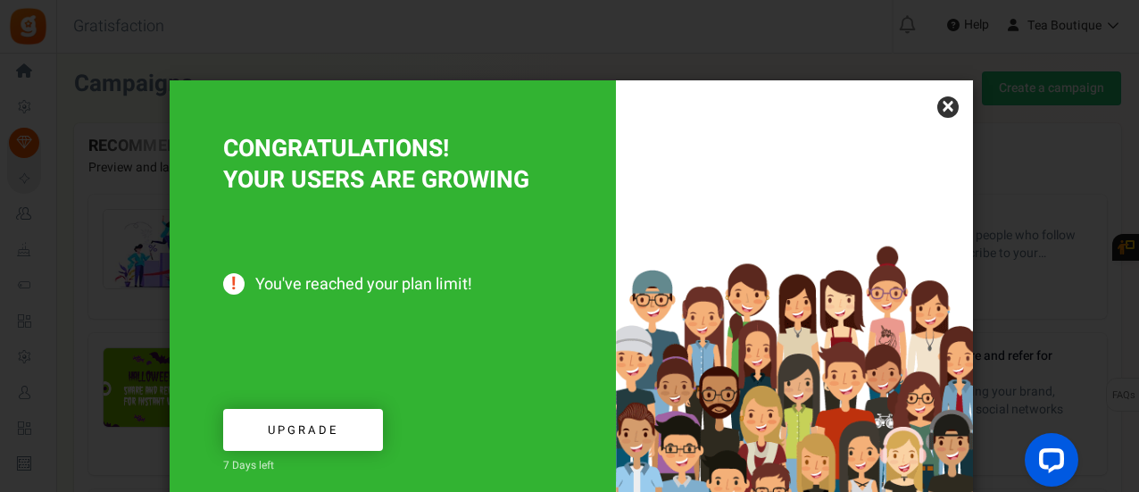
click at [945, 107] on link "×" at bounding box center [947, 106] width 21 height 21
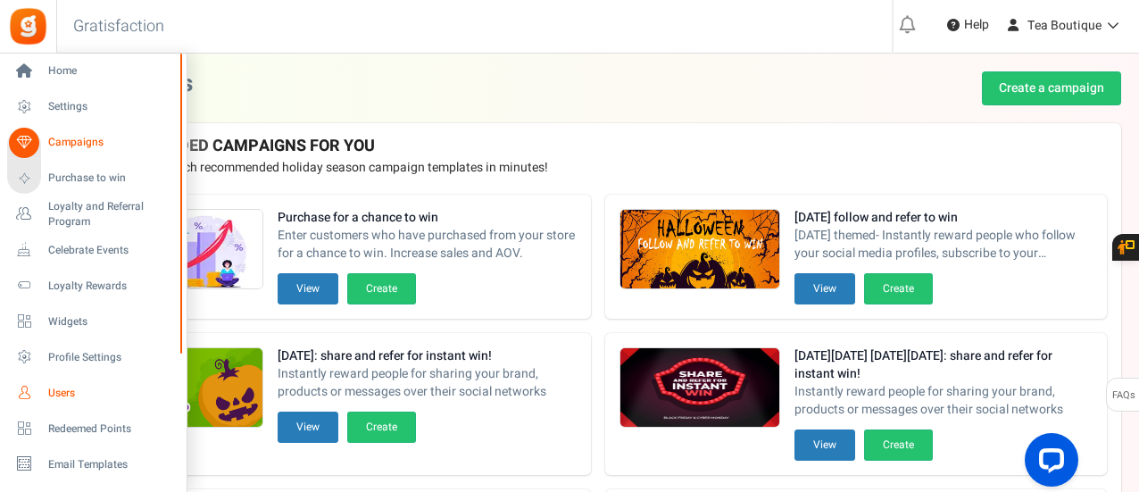
click at [52, 392] on span "Users" at bounding box center [110, 393] width 125 height 15
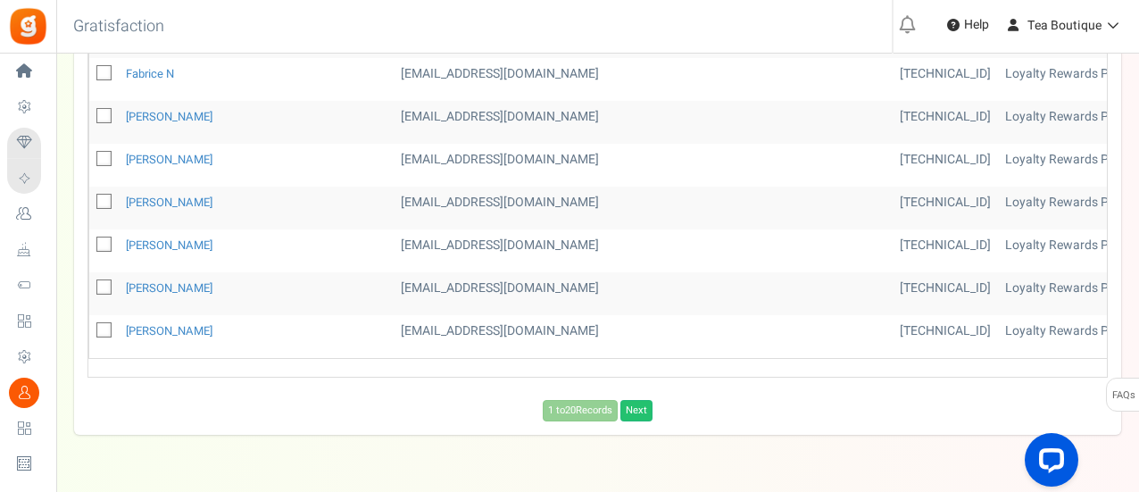
scroll to position [798, 0]
click at [637, 400] on link "Next" at bounding box center [637, 408] width 32 height 21
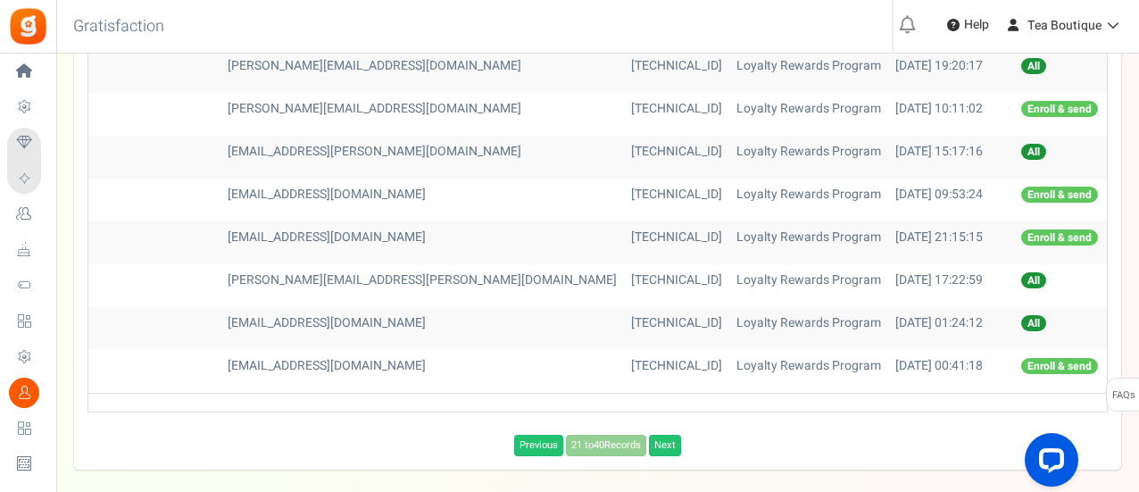
scroll to position [774, 0]
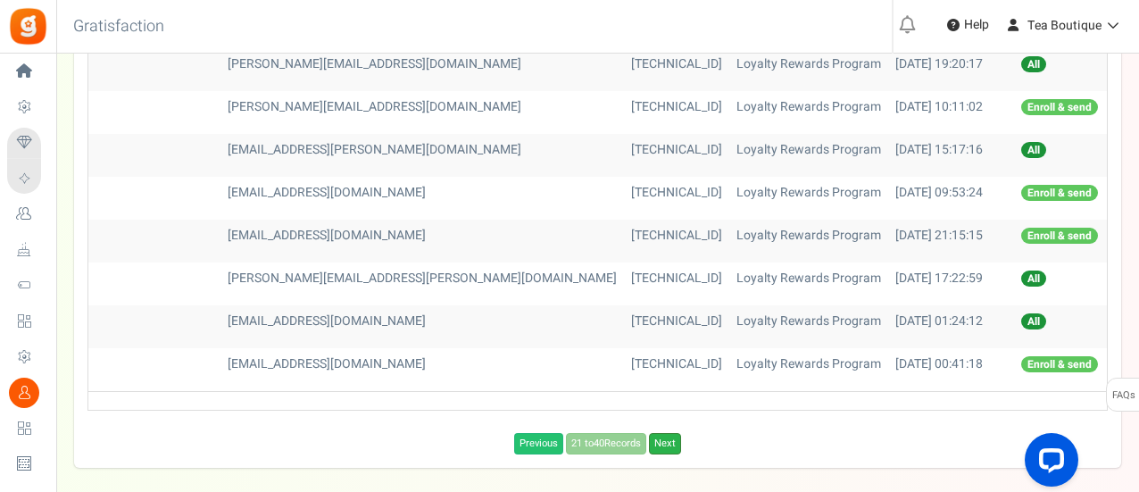
click at [664, 433] on link "Next" at bounding box center [665, 443] width 32 height 21
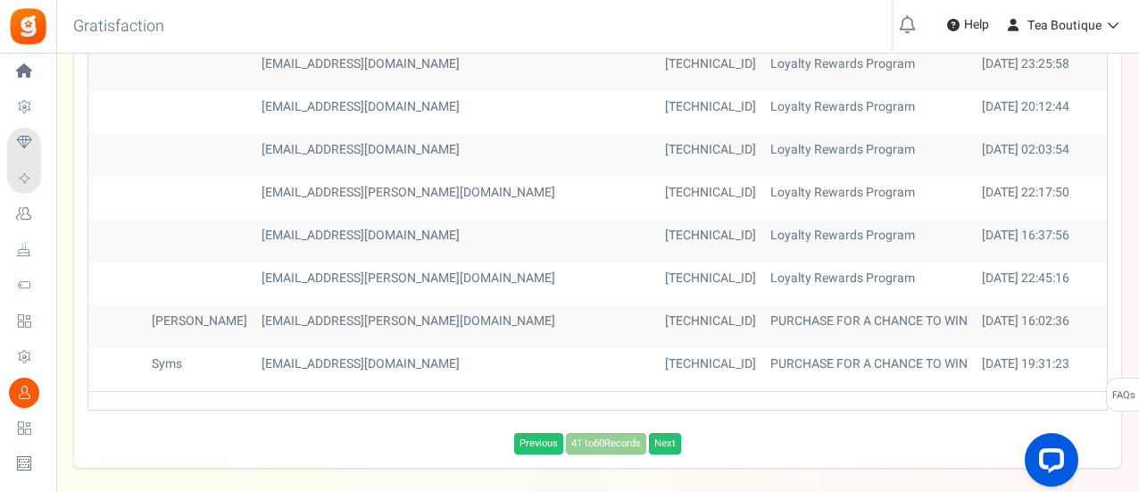
click at [145, 267] on td at bounding box center [200, 283] width 110 height 43
click at [658, 273] on td "172.219.58.99" at bounding box center [710, 283] width 105 height 43
drag, startPoint x: 779, startPoint y: 266, endPoint x: 796, endPoint y: 266, distance: 17.0
click at [975, 266] on td "04/10/2024 22:45:16" at bounding box center [1038, 283] width 126 height 43
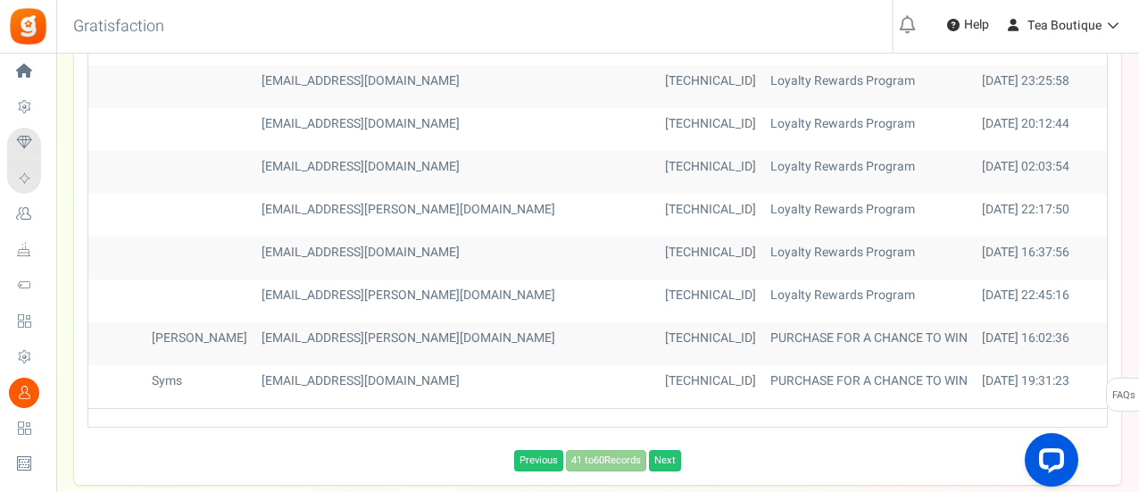
scroll to position [816, 0]
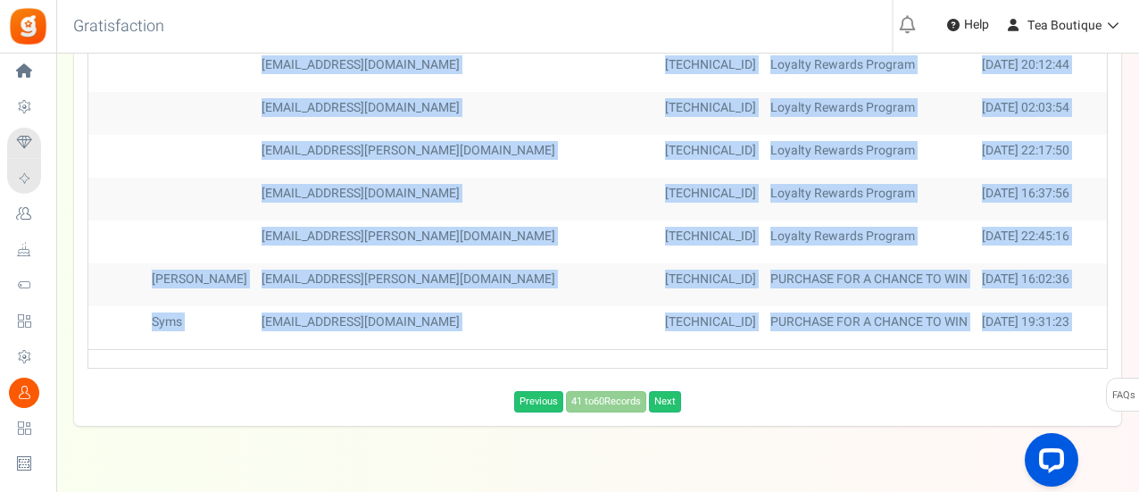
drag, startPoint x: 924, startPoint y: 349, endPoint x: 502, endPoint y: 378, distance: 423.3
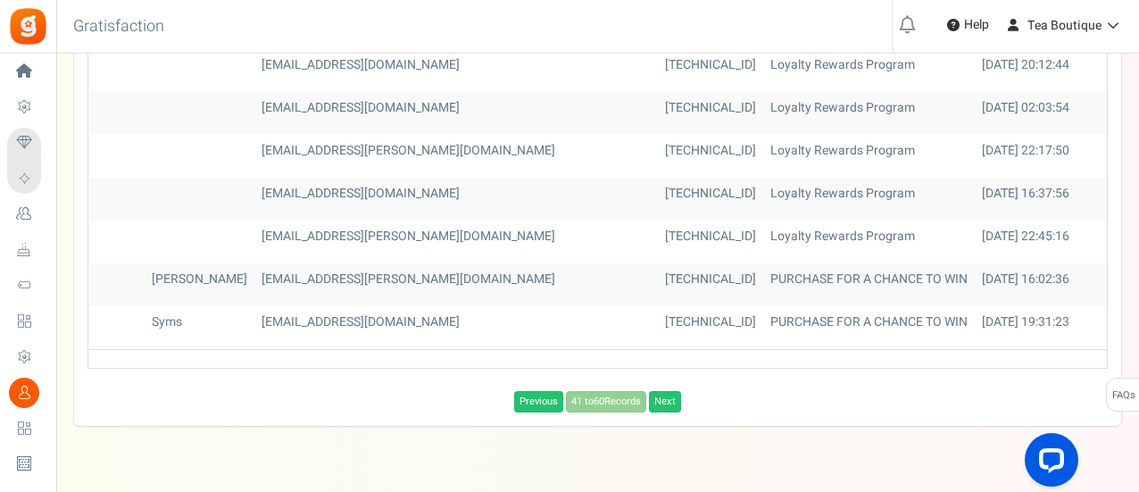
drag, startPoint x: 480, startPoint y: 353, endPoint x: 145, endPoint y: 355, distance: 335.7
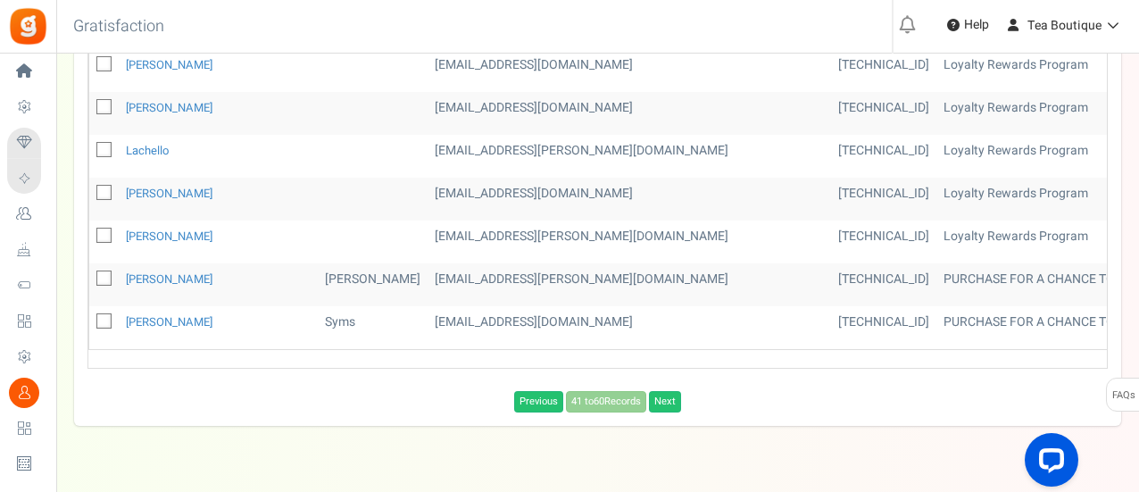
click at [105, 230] on icon at bounding box center [105, 236] width 12 height 12
click at [90, 231] on input "checkbox" at bounding box center [85, 237] width 12 height 12
checkbox input "true"
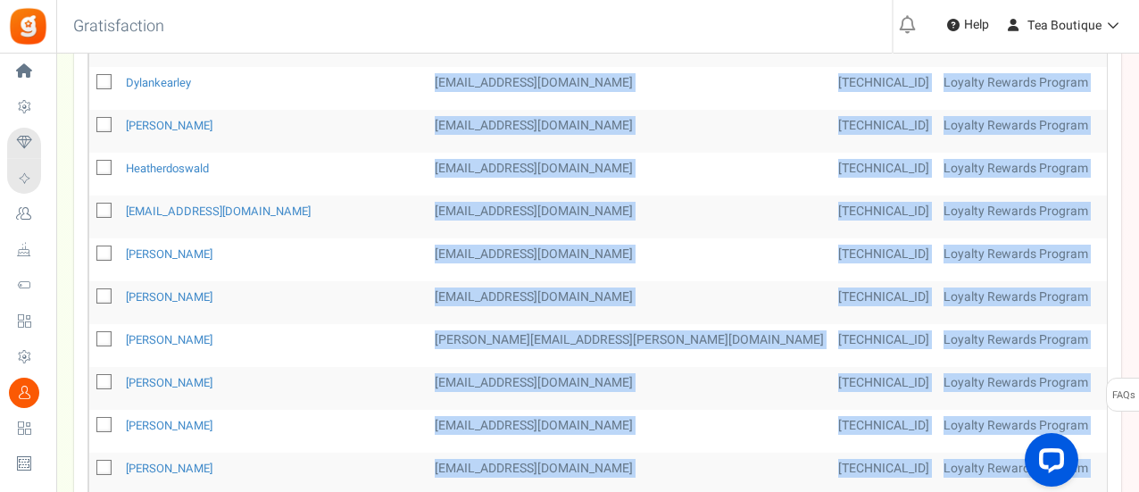
drag, startPoint x: 123, startPoint y: 488, endPoint x: 77, endPoint y: 438, distance: 68.2
click at [76, 471] on div "First Name Last Name Email IP Campaign Name Signed-up Date Permissions Learn mo…" at bounding box center [597, 366] width 1047 height 924
click at [321, 196] on td at bounding box center [373, 217] width 110 height 43
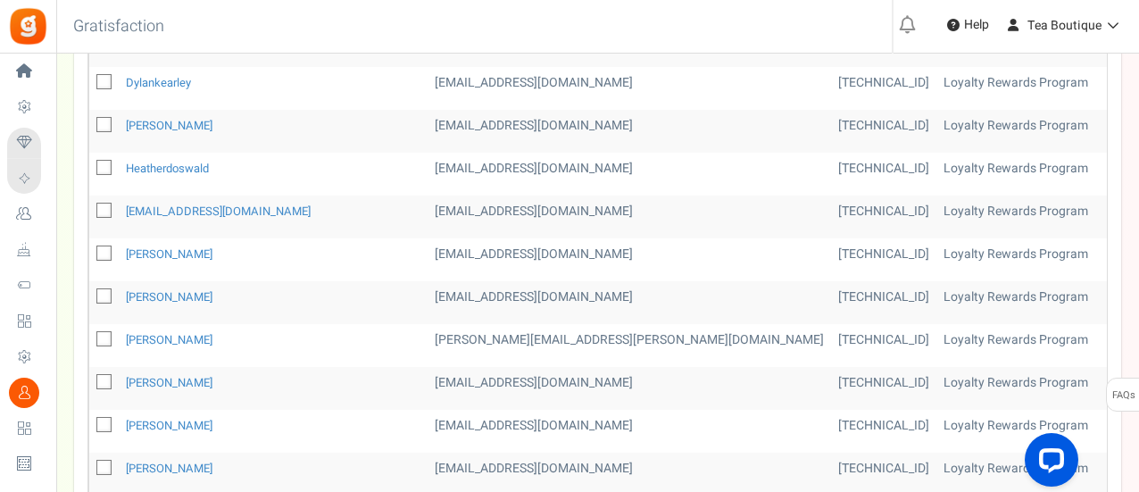
click at [107, 205] on icon at bounding box center [105, 211] width 12 height 12
click at [90, 206] on input "checkbox" at bounding box center [85, 212] width 12 height 12
checkbox input "true"
click at [105, 248] on icon at bounding box center [105, 254] width 12 height 12
click at [90, 249] on input "checkbox" at bounding box center [85, 255] width 12 height 12
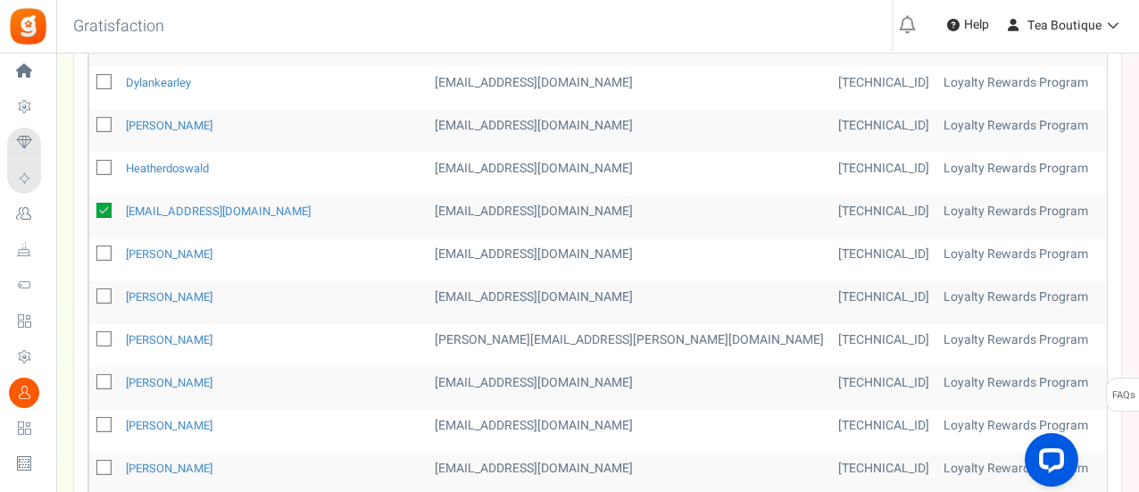
checkbox input "true"
click at [107, 120] on icon at bounding box center [105, 126] width 12 height 12
click at [90, 121] on input "checkbox" at bounding box center [85, 127] width 12 height 12
checkbox input "true"
click at [111, 75] on td at bounding box center [103, 88] width 29 height 43
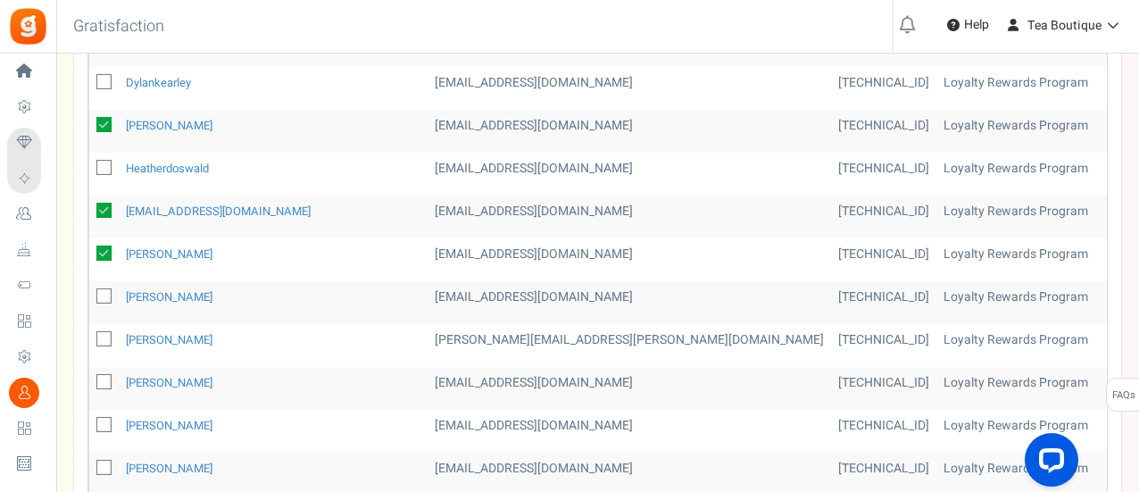
click at [103, 77] on icon at bounding box center [105, 83] width 12 height 12
click at [90, 78] on input "checkbox" at bounding box center [85, 84] width 12 height 12
checkbox input "true"
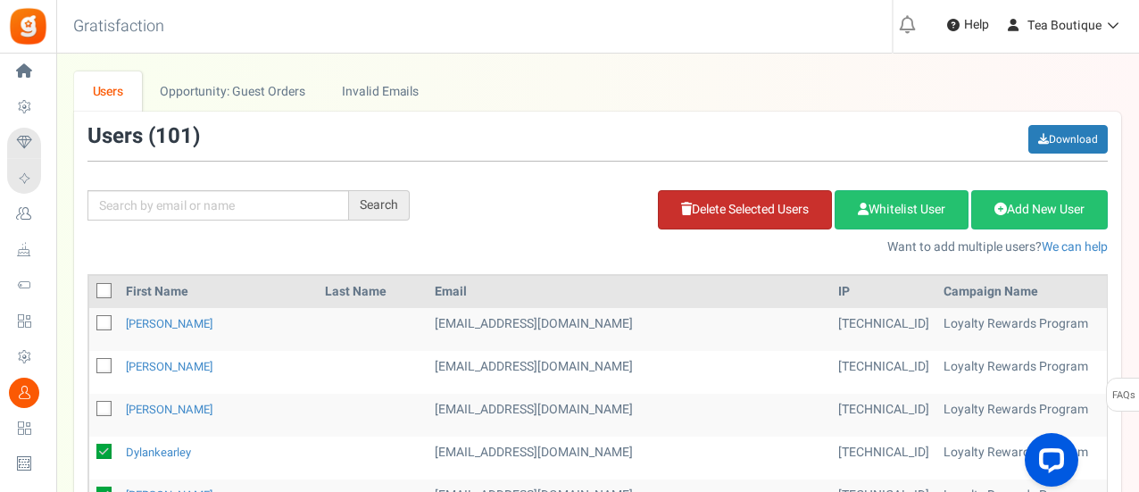
click at [743, 212] on link "Delete Selected Users" at bounding box center [745, 209] width 174 height 39
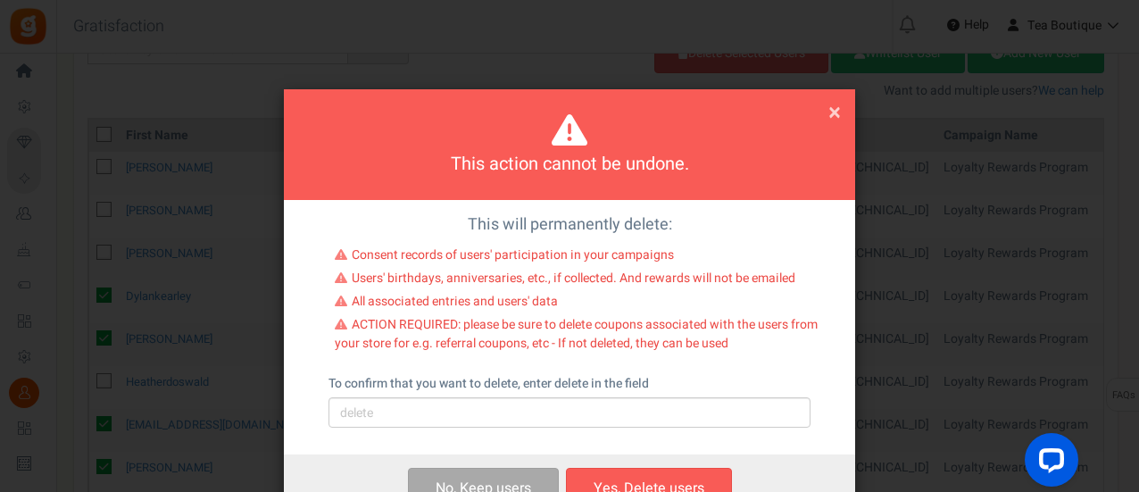
scroll to position [162, 0]
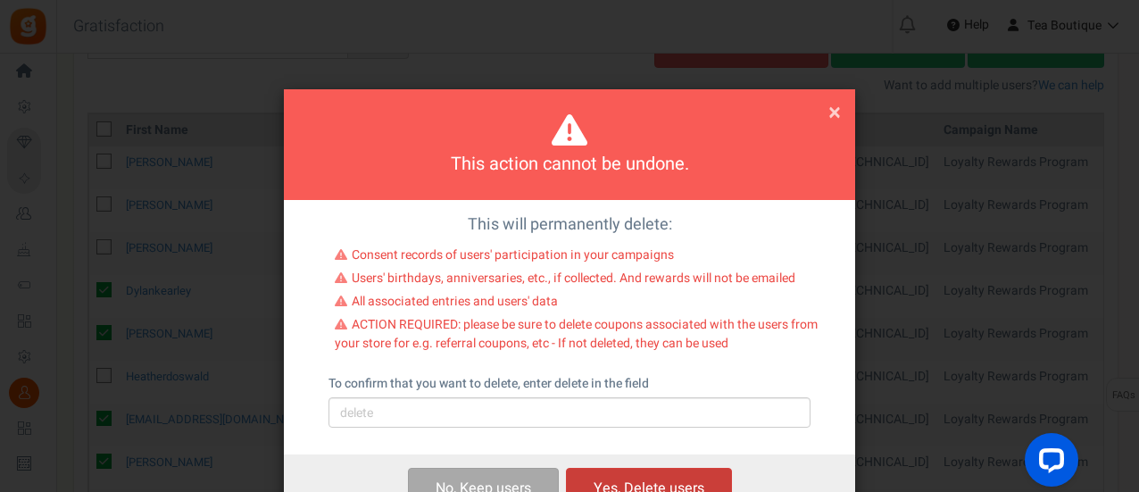
click at [682, 475] on button "Yes, Delete users" at bounding box center [649, 489] width 166 height 42
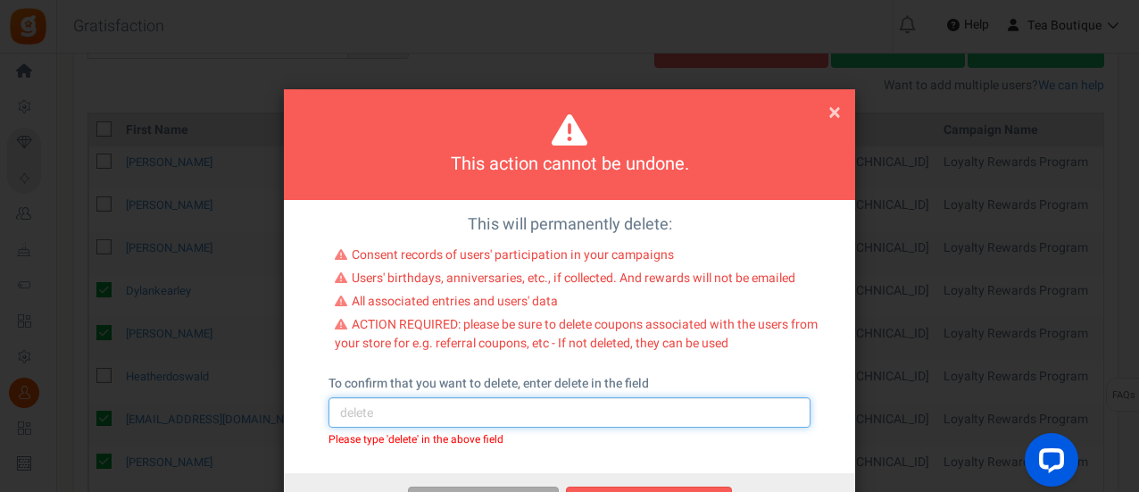
click at [609, 404] on input "text" at bounding box center [570, 412] width 482 height 30
type input "delete"
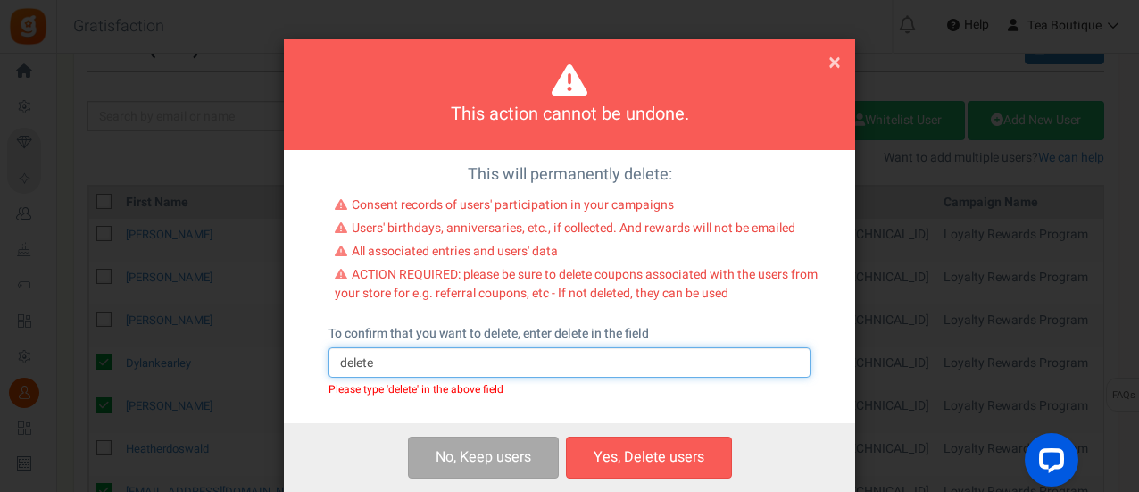
scroll to position [76, 0]
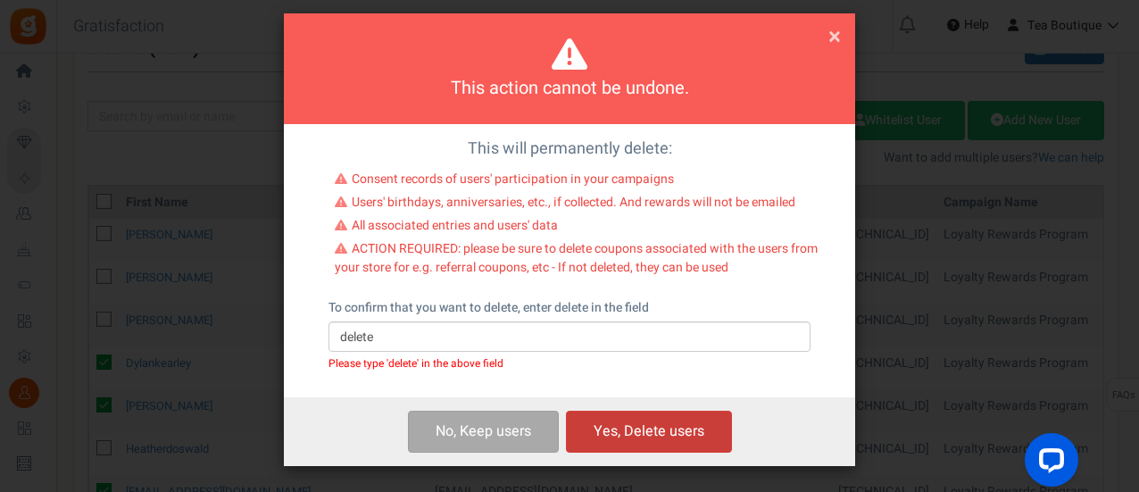
click at [668, 424] on button "Yes, Delete users" at bounding box center [649, 432] width 166 height 42
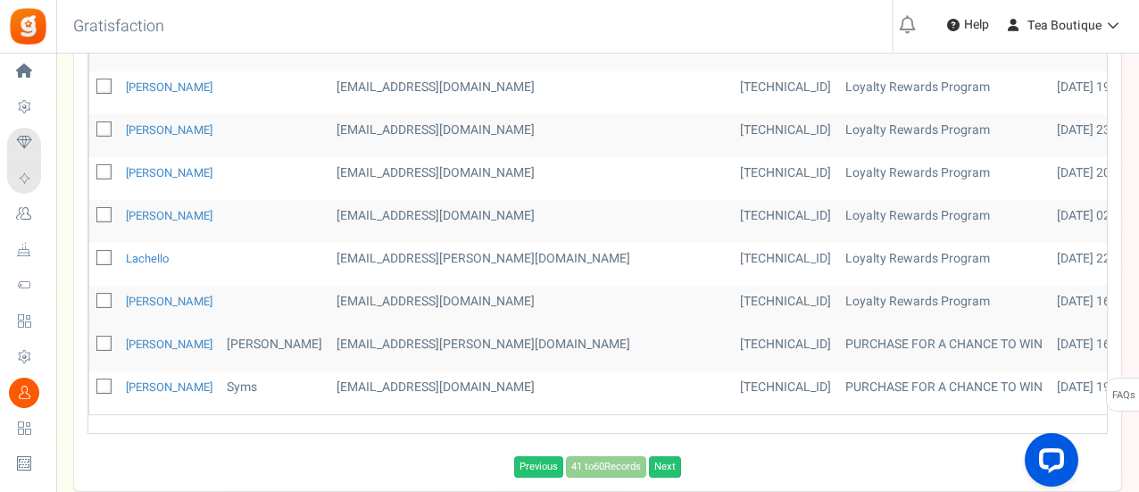
scroll to position [634, 0]
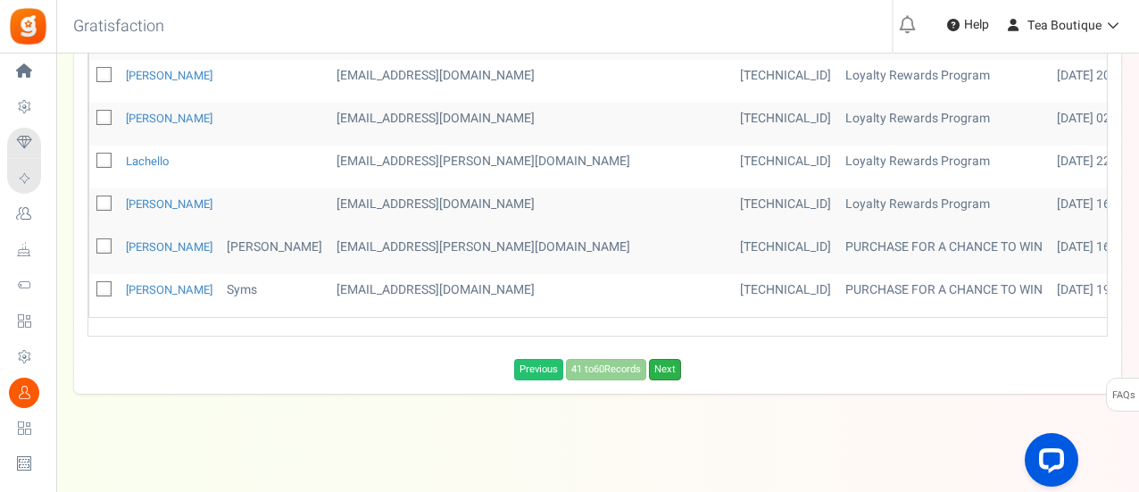
click at [665, 359] on link "Next" at bounding box center [665, 369] width 32 height 21
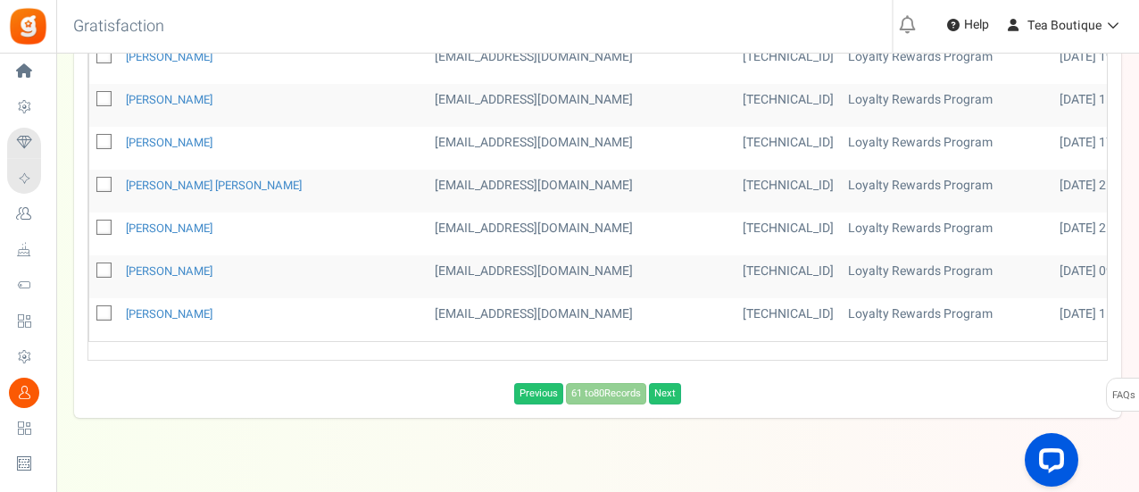
scroll to position [822, 0]
drag, startPoint x: 815, startPoint y: 345, endPoint x: 871, endPoint y: 346, distance: 56.3
drag, startPoint x: 828, startPoint y: 346, endPoint x: 846, endPoint y: 349, distance: 19.1
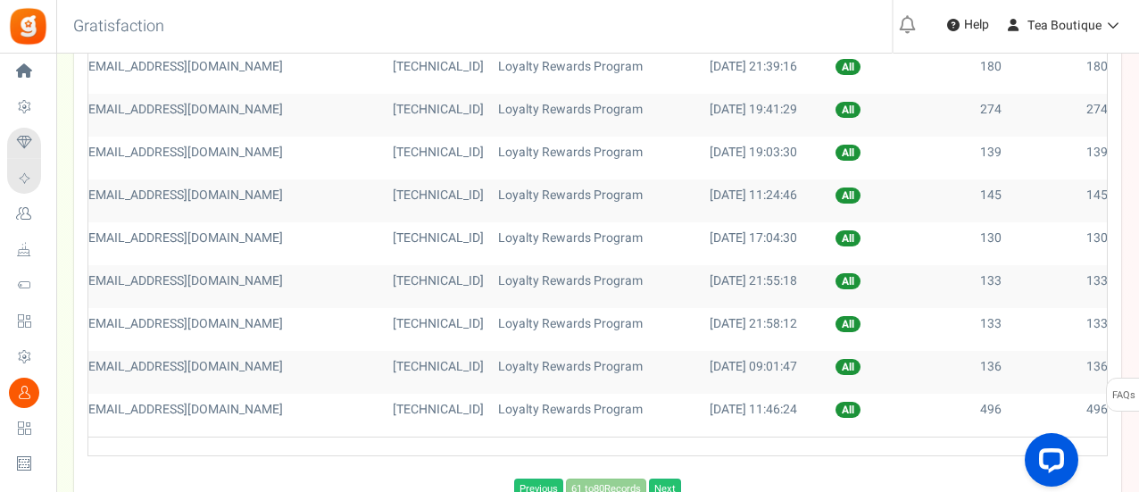
scroll to position [845, 0]
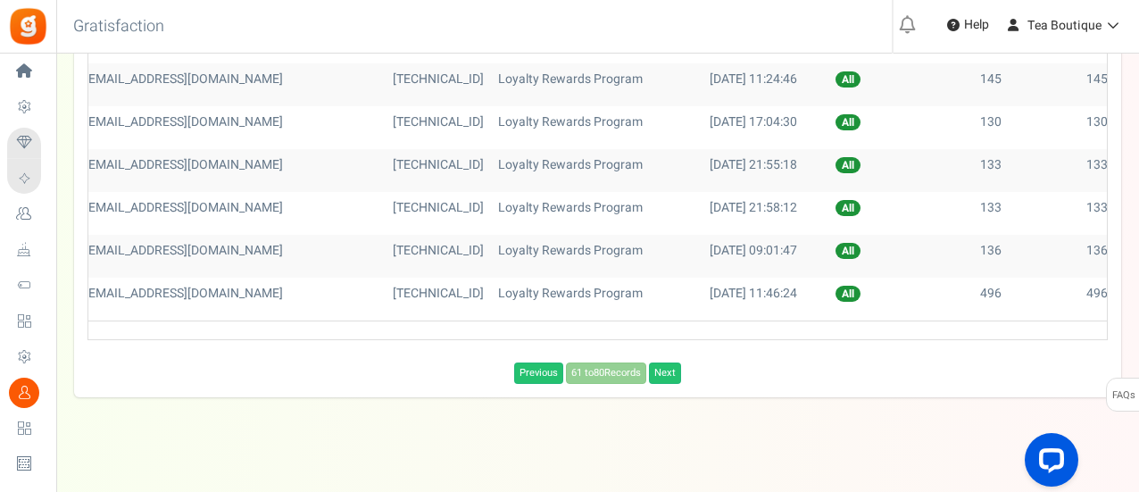
drag, startPoint x: 325, startPoint y: 329, endPoint x: 149, endPoint y: 321, distance: 176.1
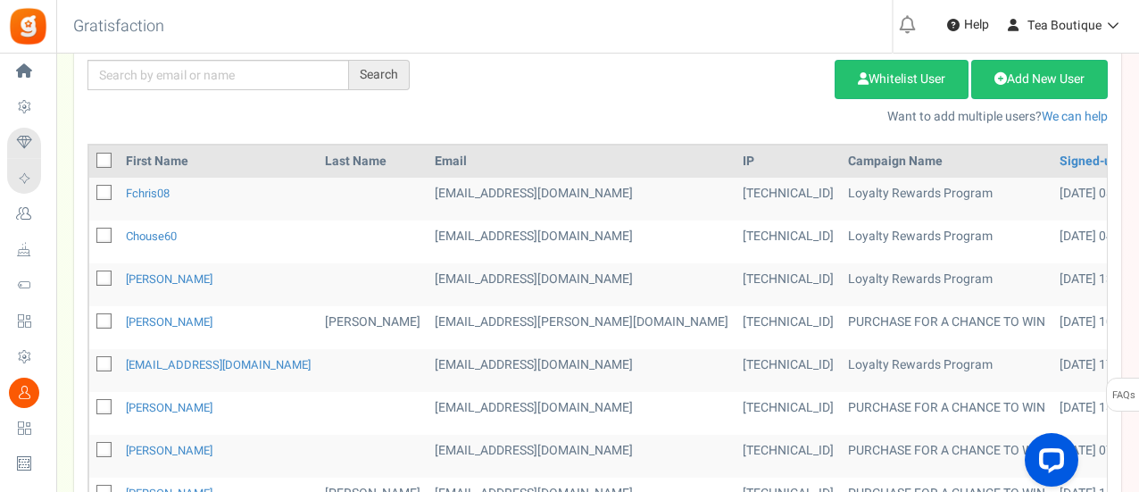
scroll to position [122, 0]
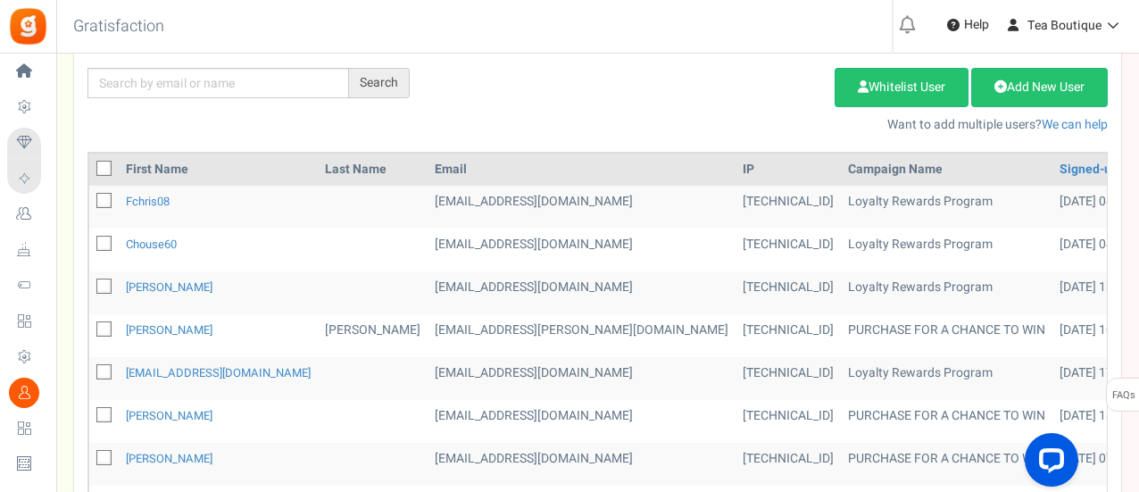
click at [104, 200] on icon at bounding box center [105, 202] width 12 height 12
click at [90, 200] on input "checkbox" at bounding box center [85, 202] width 12 height 12
checkbox input "true"
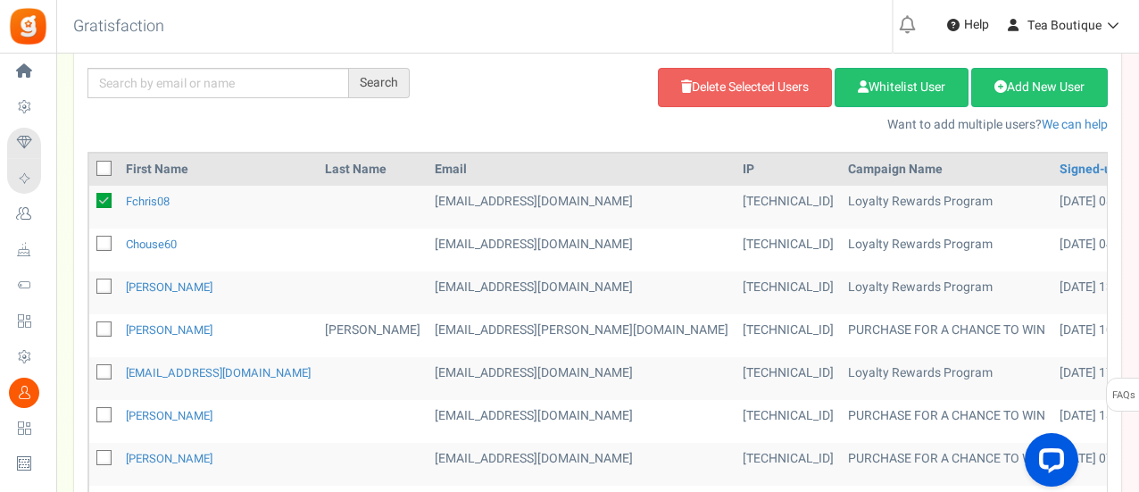
click at [111, 242] on td at bounding box center [103, 250] width 29 height 43
click at [104, 284] on icon at bounding box center [105, 287] width 12 height 12
click at [90, 284] on input "checkbox" at bounding box center [85, 288] width 12 height 12
checkbox input "true"
click at [104, 367] on icon at bounding box center [105, 373] width 12 height 12
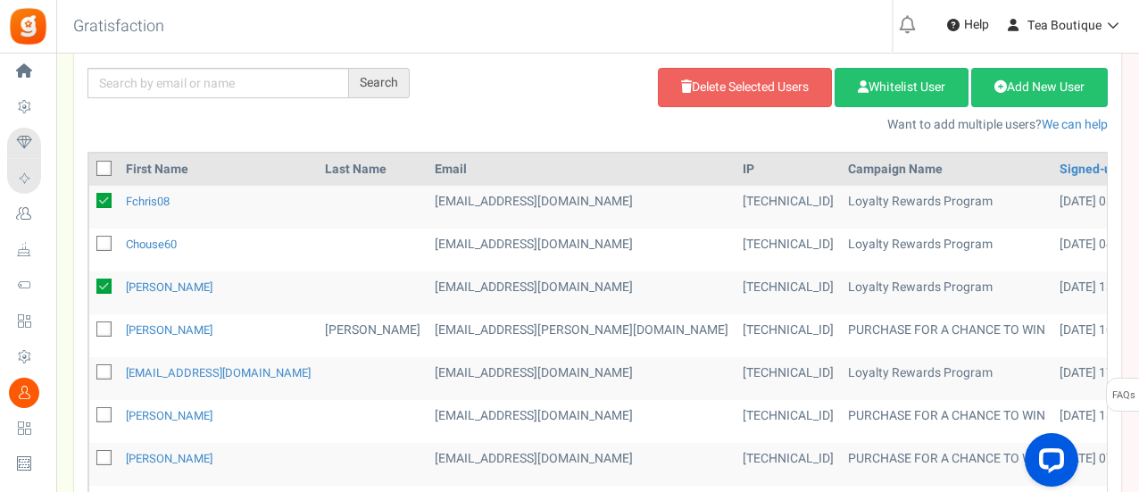
click at [90, 368] on input "checkbox" at bounding box center [85, 374] width 12 height 12
checkbox input "true"
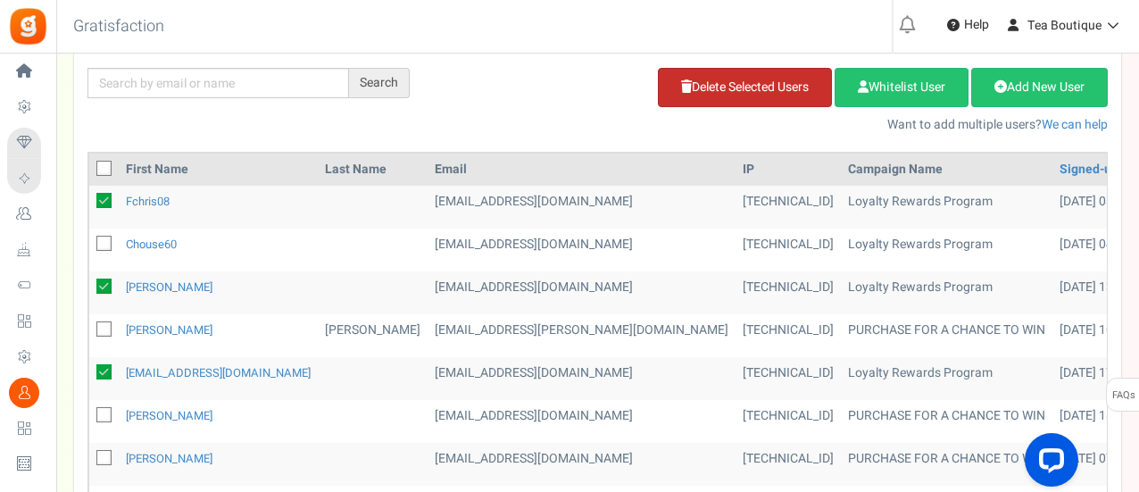
click at [707, 83] on link "Delete Selected Users" at bounding box center [745, 87] width 174 height 39
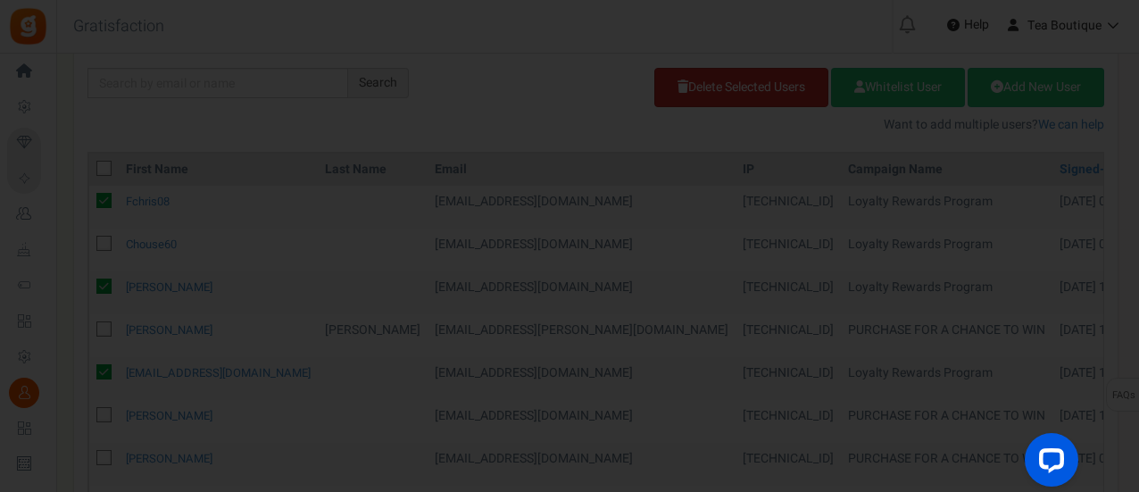
scroll to position [0, 0]
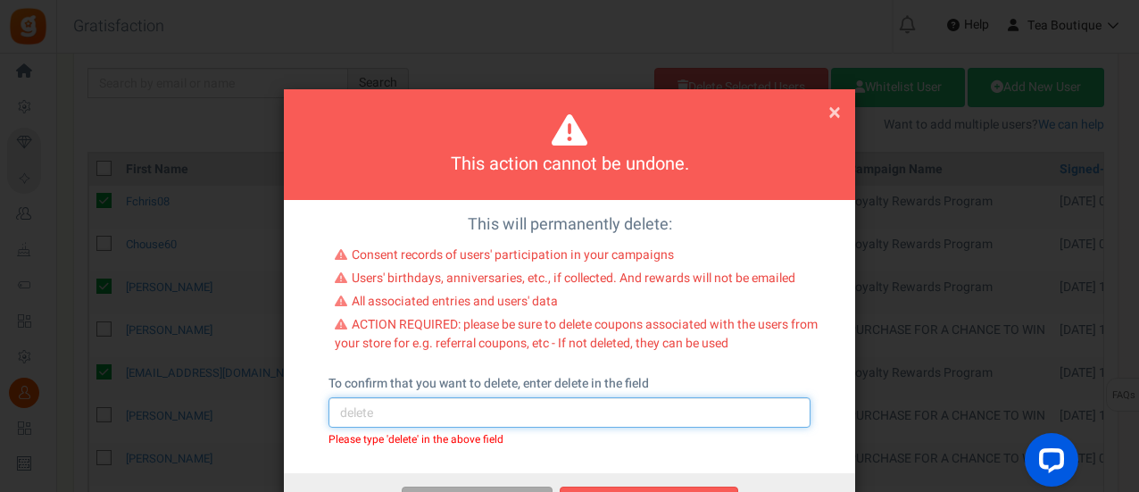
click at [577, 406] on input "text" at bounding box center [570, 412] width 482 height 30
type input "delete"
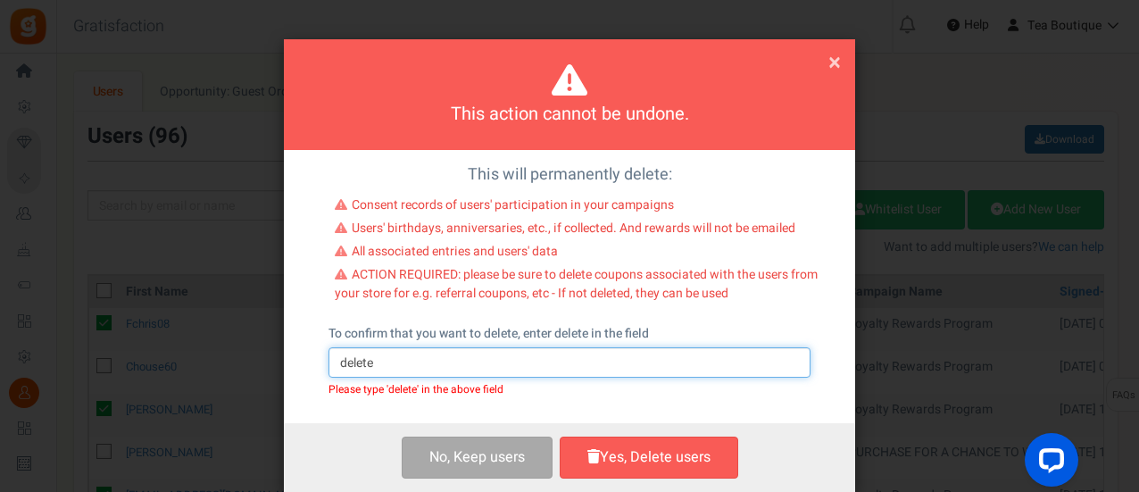
scroll to position [76, 0]
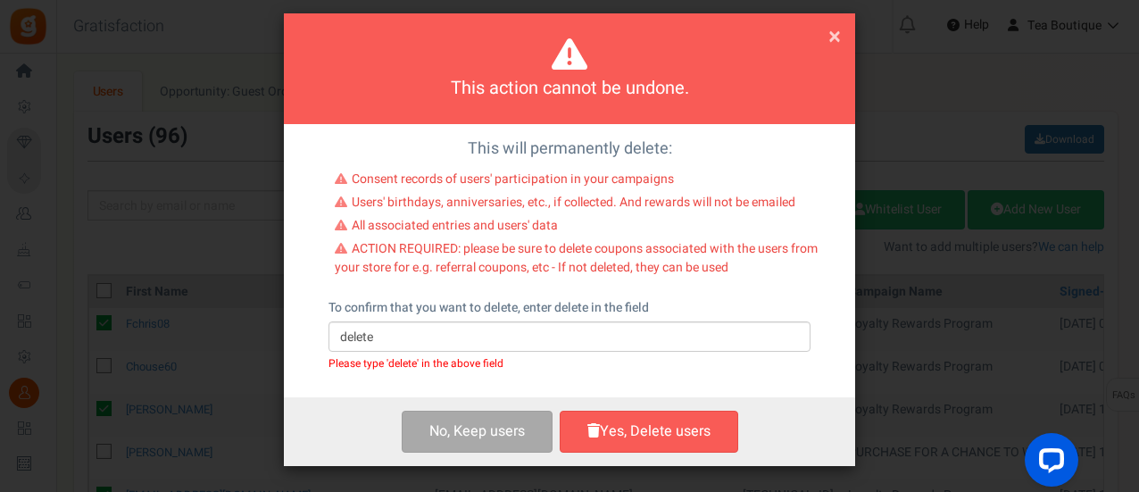
click at [686, 431] on button "Yes, Delete users" at bounding box center [649, 432] width 179 height 42
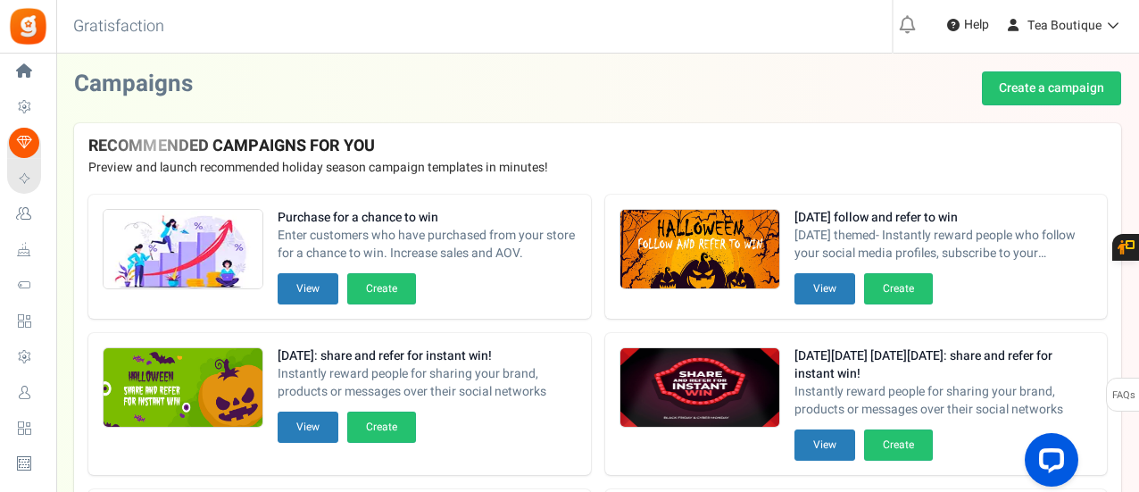
click at [34, 29] on img at bounding box center [28, 26] width 40 height 40
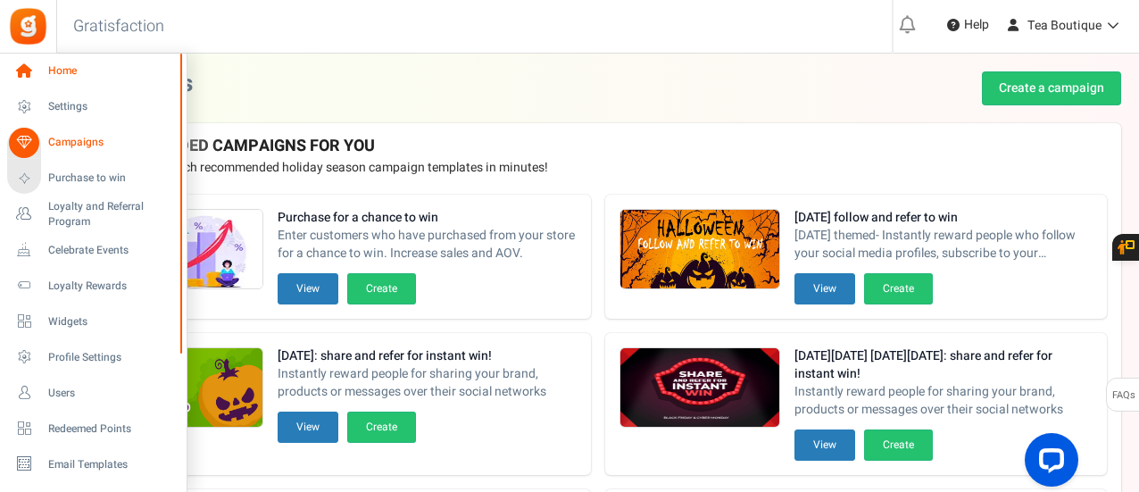
click at [22, 71] on icon at bounding box center [24, 71] width 30 height 30
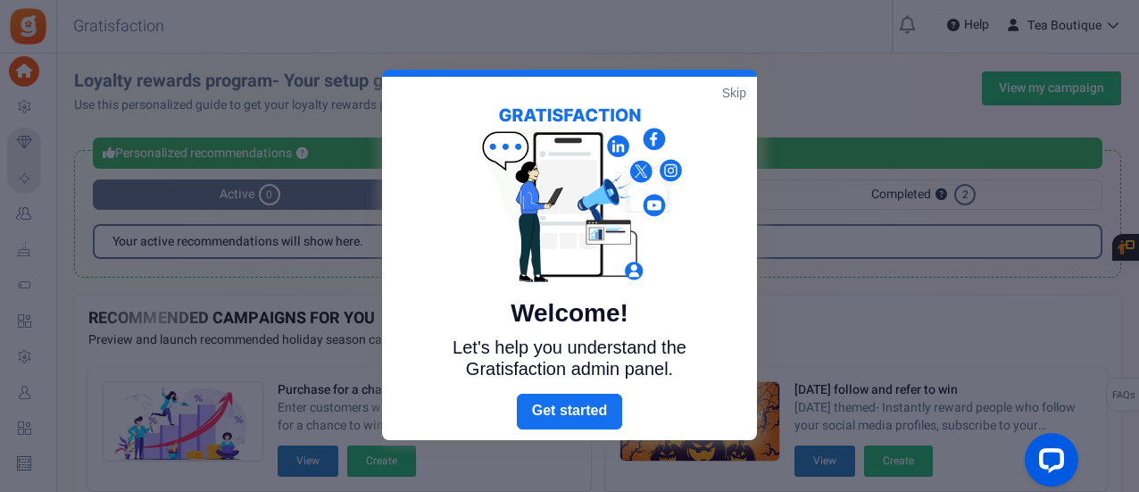
click at [733, 92] on link "Skip" at bounding box center [734, 93] width 24 height 18
